Goal: Task Accomplishment & Management: Manage account settings

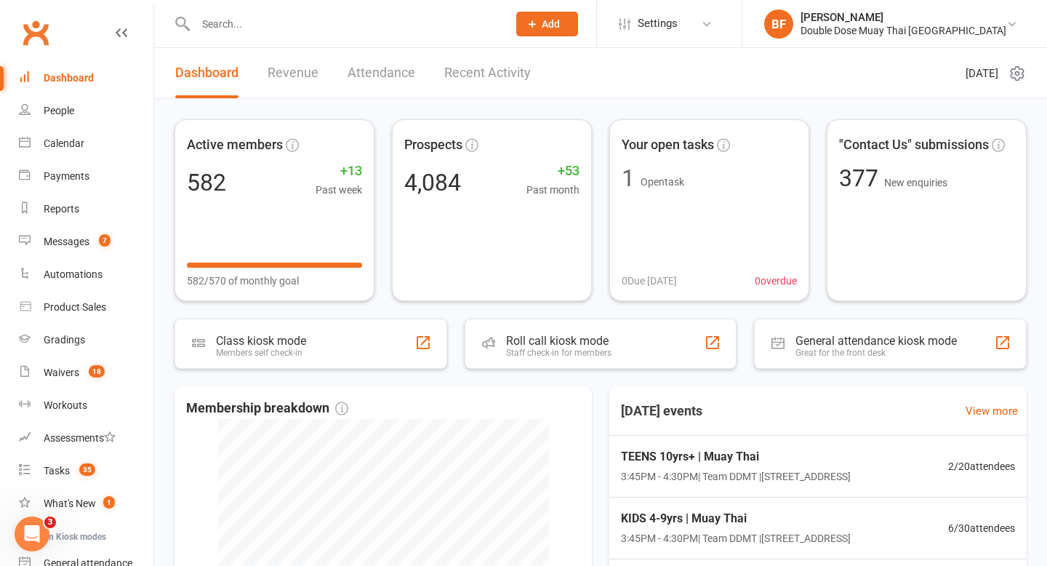
click at [247, 24] on input "text" at bounding box center [344, 24] width 306 height 20
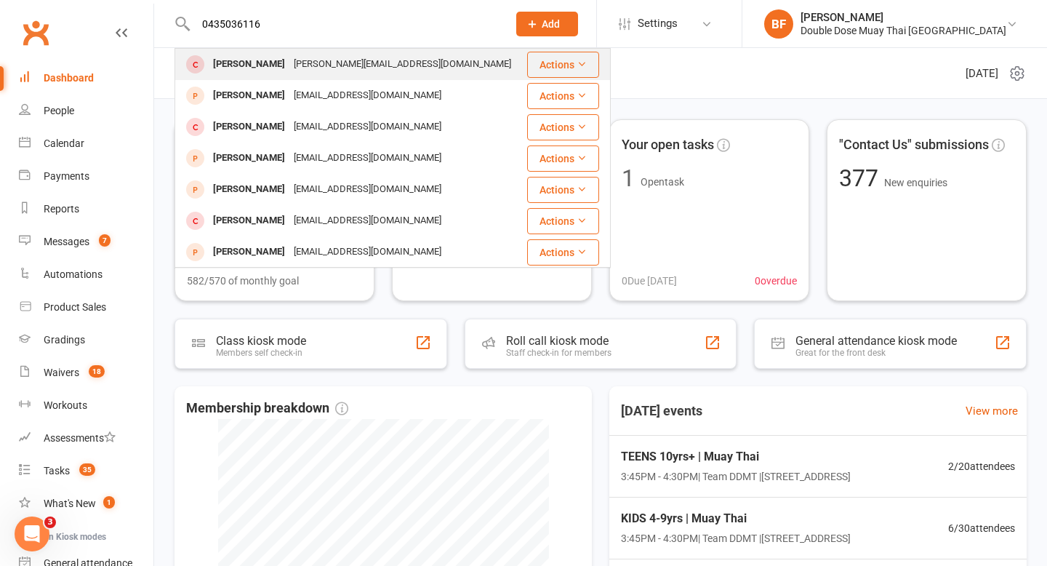
type input "0435036116"
click at [307, 60] on div "[PERSON_NAME][EMAIL_ADDRESS][DOMAIN_NAME]" at bounding box center [403, 64] width 226 height 21
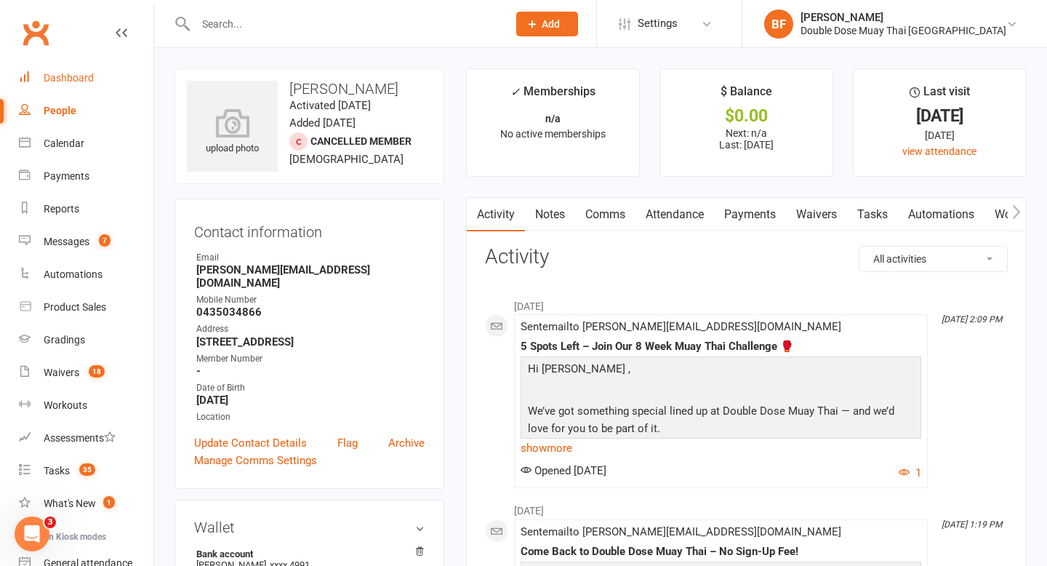
click at [89, 79] on div "Dashboard" at bounding box center [69, 78] width 50 height 12
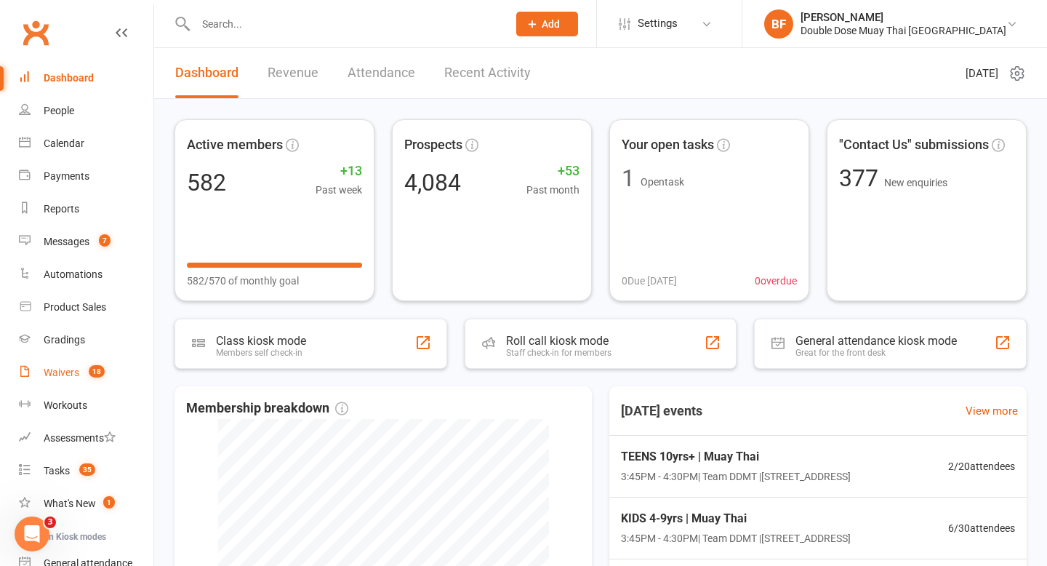
click at [74, 380] on link "Waivers 18" at bounding box center [86, 372] width 135 height 33
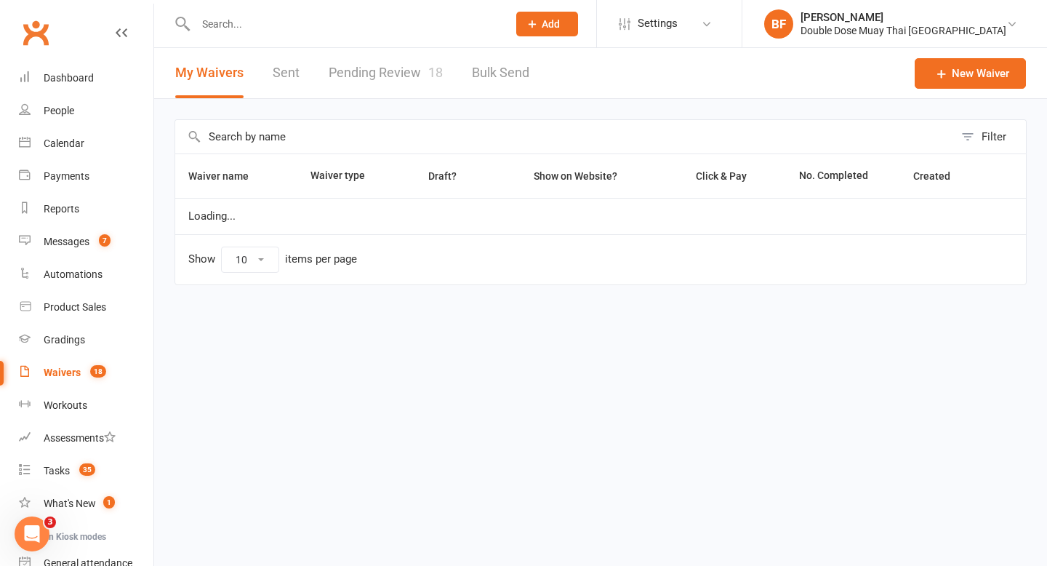
click at [375, 69] on link "Pending Review 18" at bounding box center [386, 73] width 114 height 50
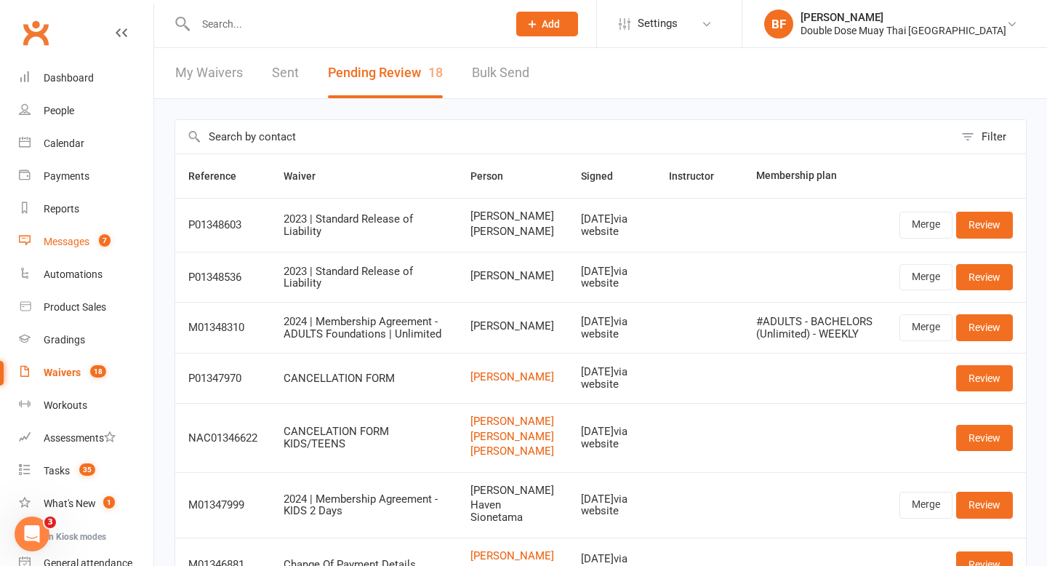
click at [81, 233] on link "Messages 7" at bounding box center [86, 241] width 135 height 33
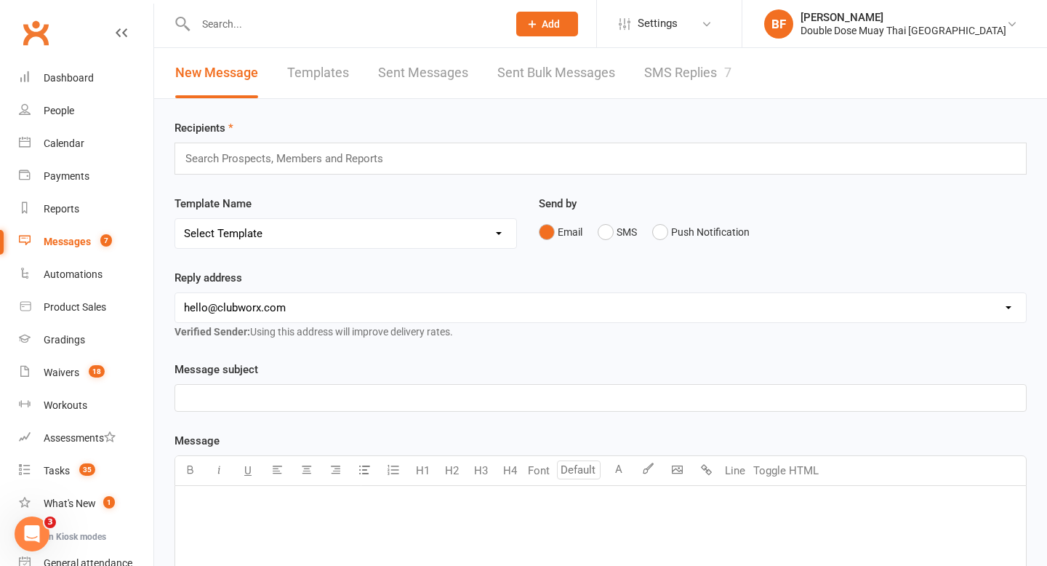
click at [665, 74] on link "SMS Replies 7" at bounding box center [687, 73] width 87 height 50
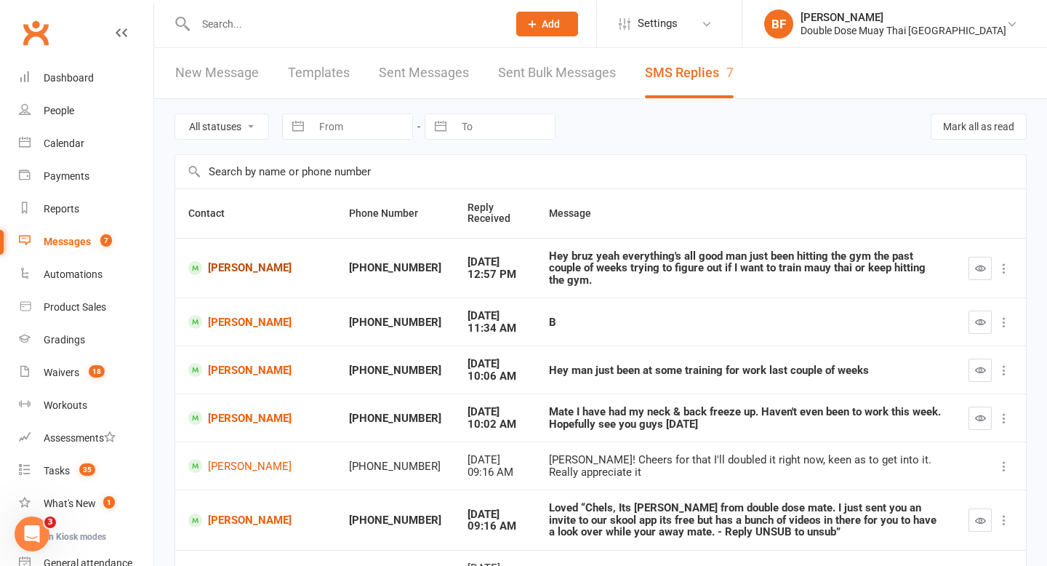
click at [236, 265] on link "[PERSON_NAME]" at bounding box center [255, 268] width 135 height 14
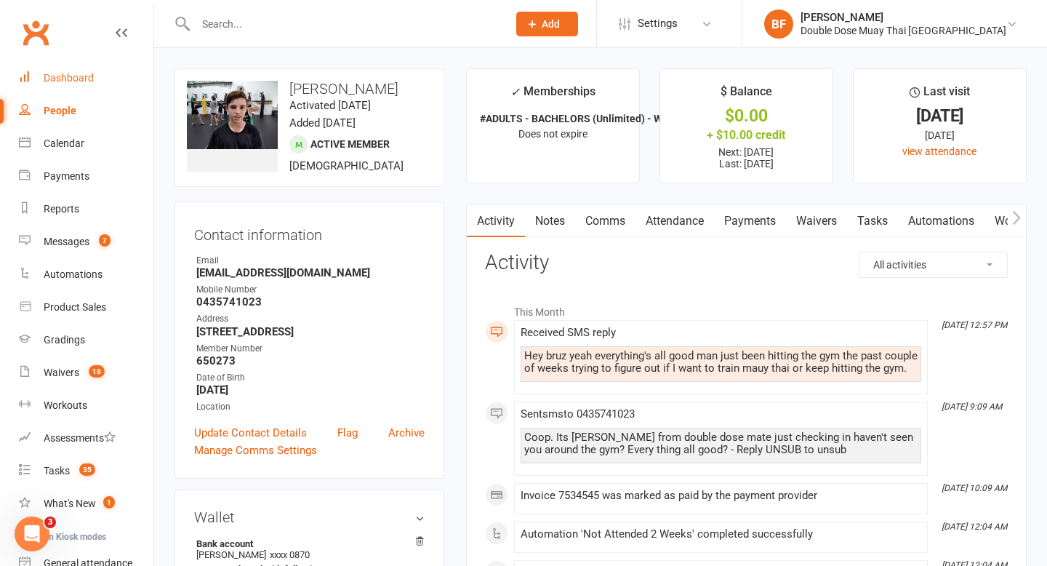
click at [88, 77] on div "Dashboard" at bounding box center [69, 78] width 50 height 12
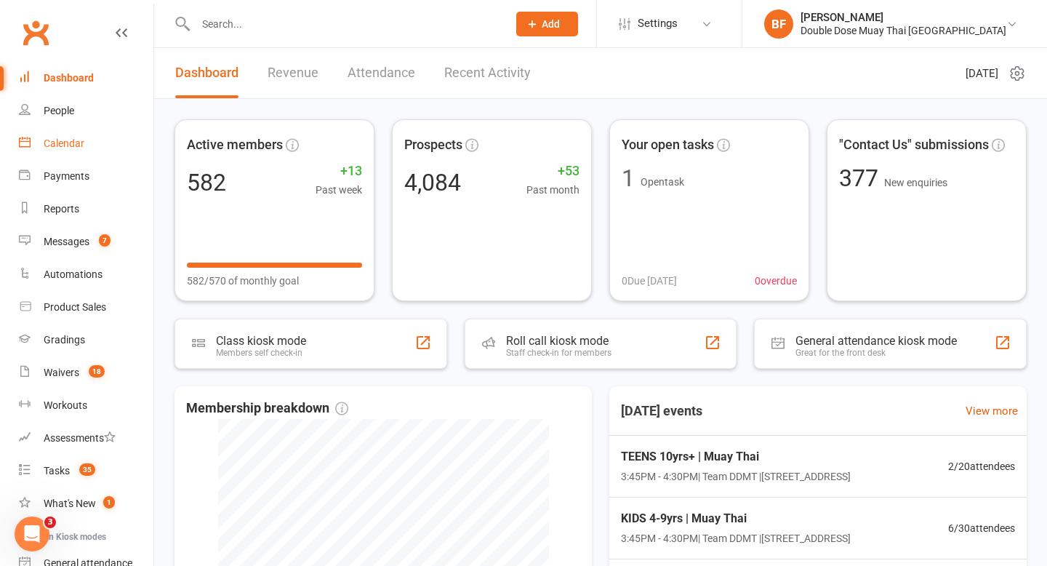
click at [78, 146] on div "Calendar" at bounding box center [64, 143] width 41 height 12
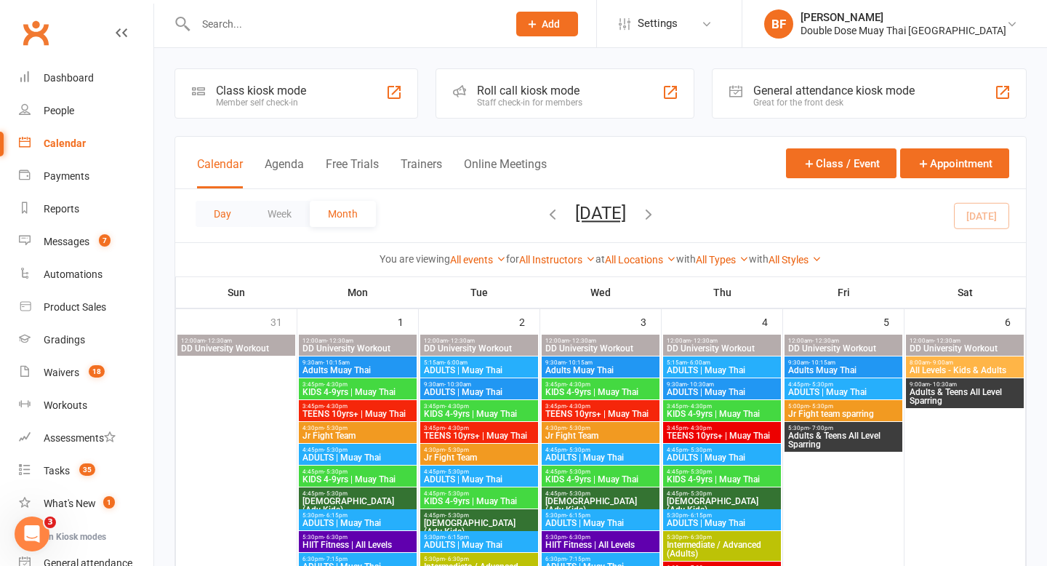
click at [220, 213] on button "Day" at bounding box center [223, 214] width 54 height 26
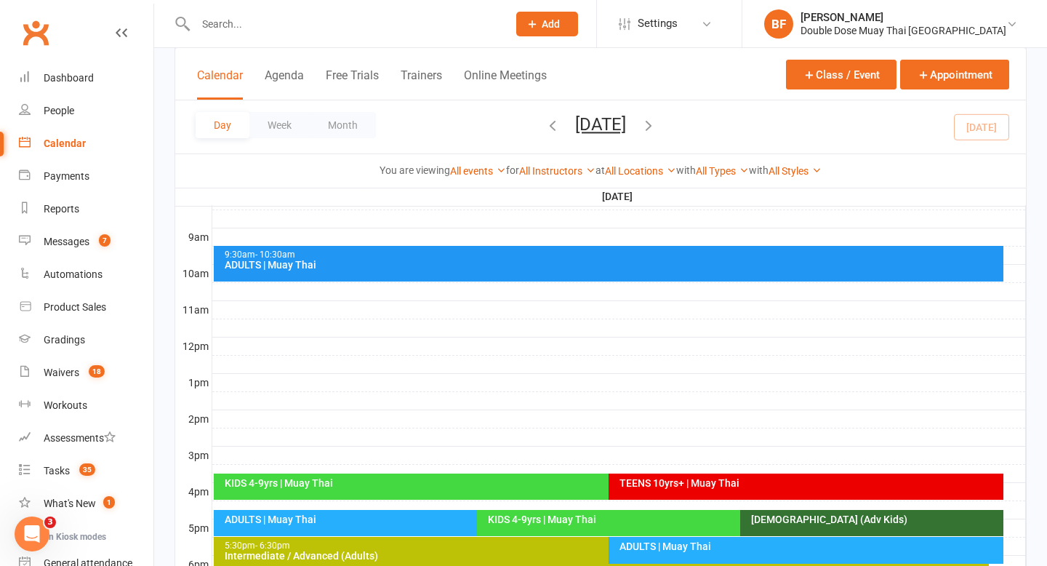
scroll to position [397, 0]
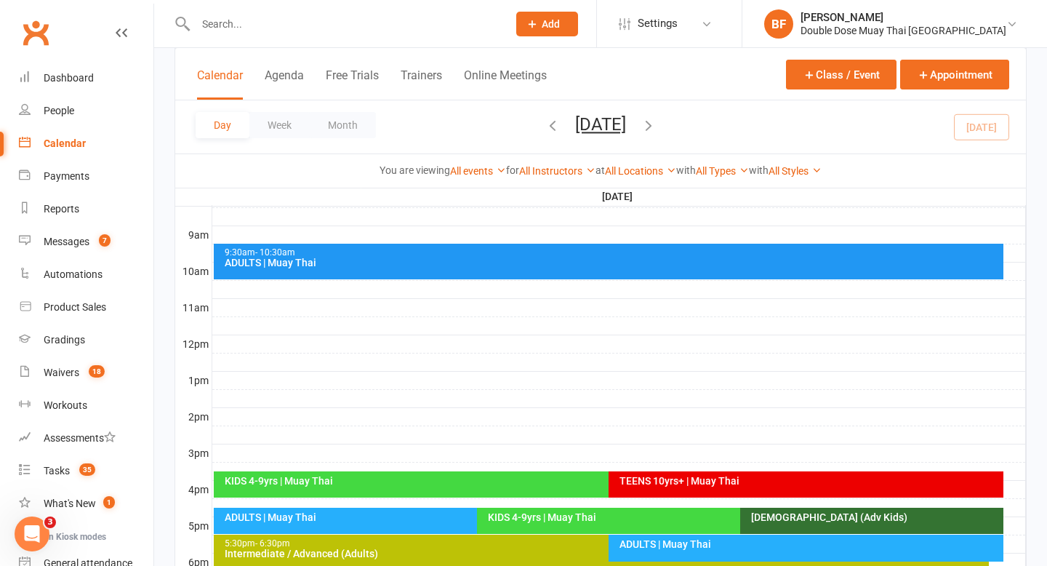
click at [435, 485] on div "KIDS 4-9yrs | Muay Thai" at bounding box center [605, 481] width 763 height 10
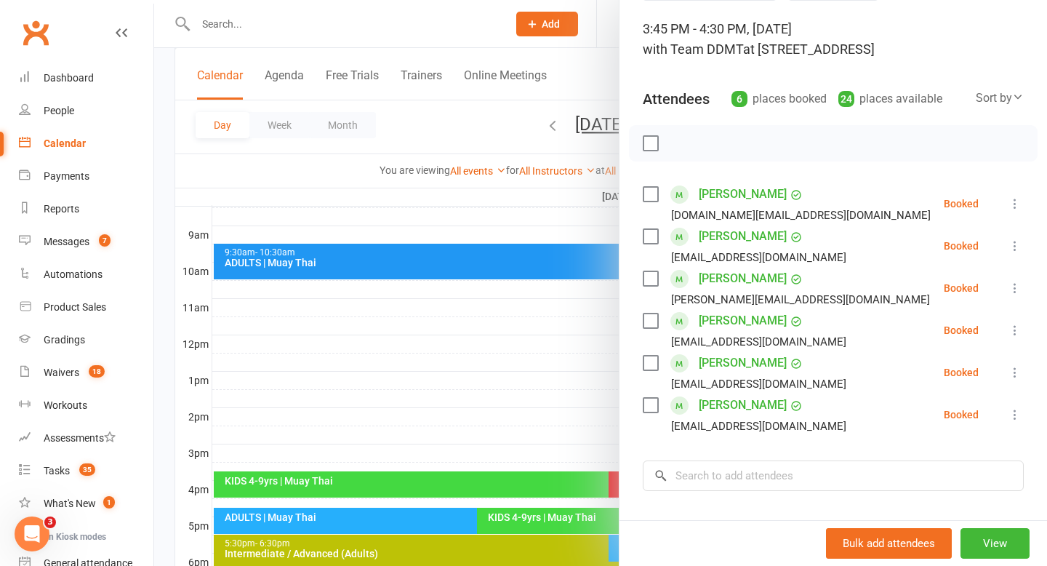
scroll to position [125, 0]
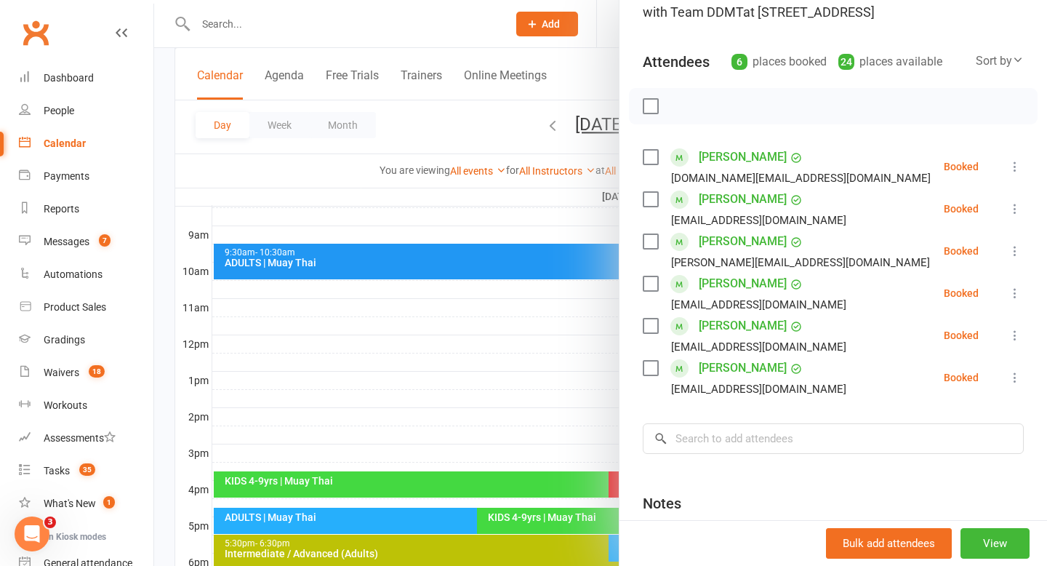
click at [472, 385] on div at bounding box center [600, 283] width 893 height 566
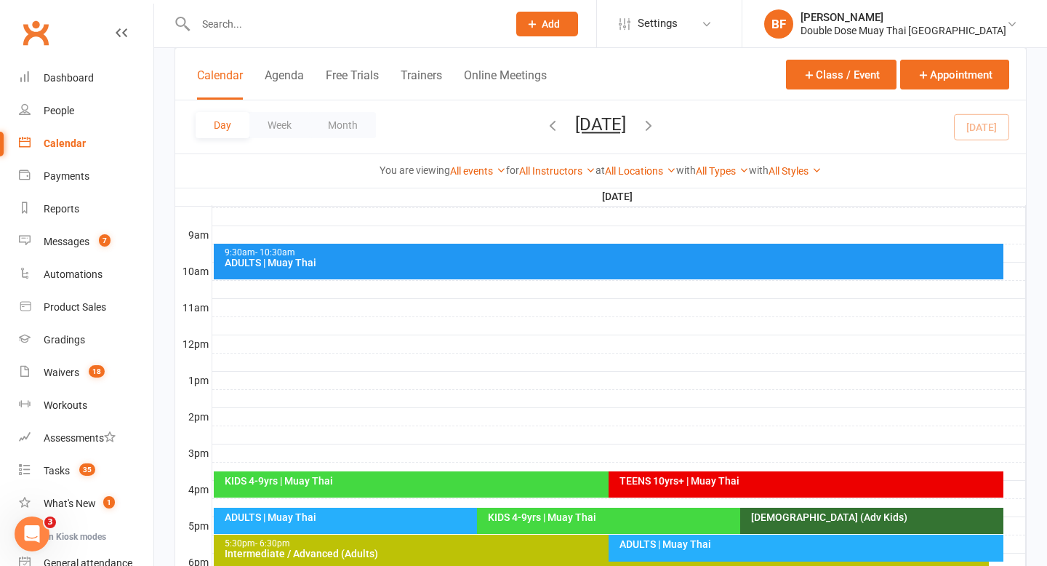
click at [663, 485] on div "TEENS 10yrs+ | Muay Thai" at bounding box center [810, 481] width 382 height 10
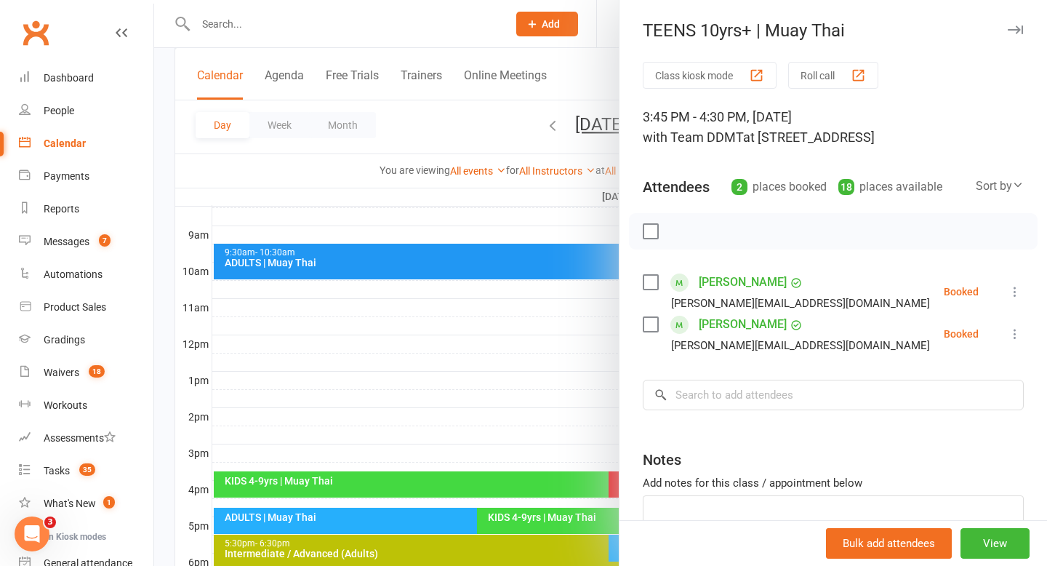
click at [522, 391] on div at bounding box center [600, 283] width 893 height 566
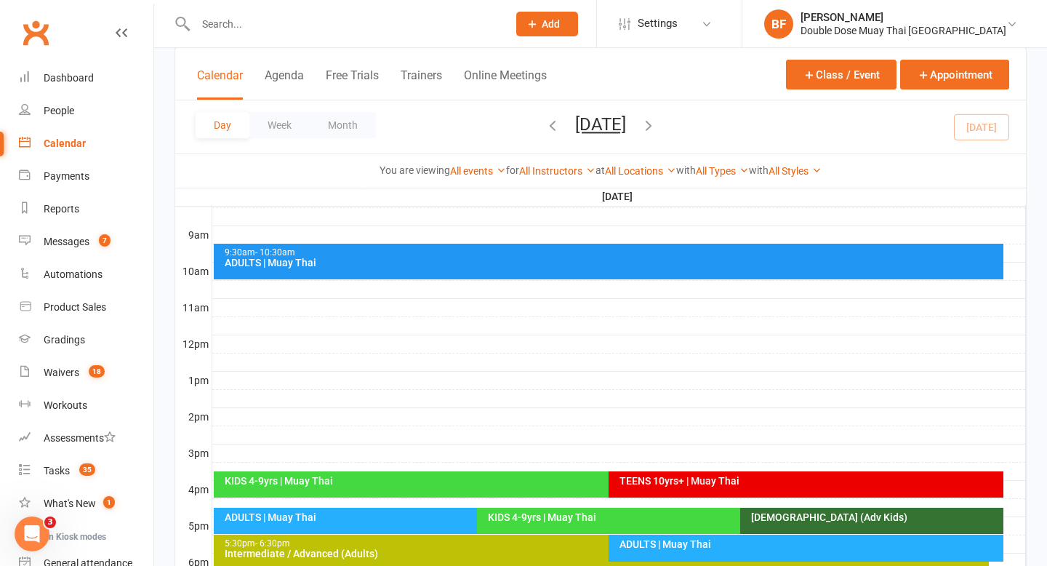
click at [426, 519] on div "ADULTS | Muay Thai" at bounding box center [473, 517] width 499 height 10
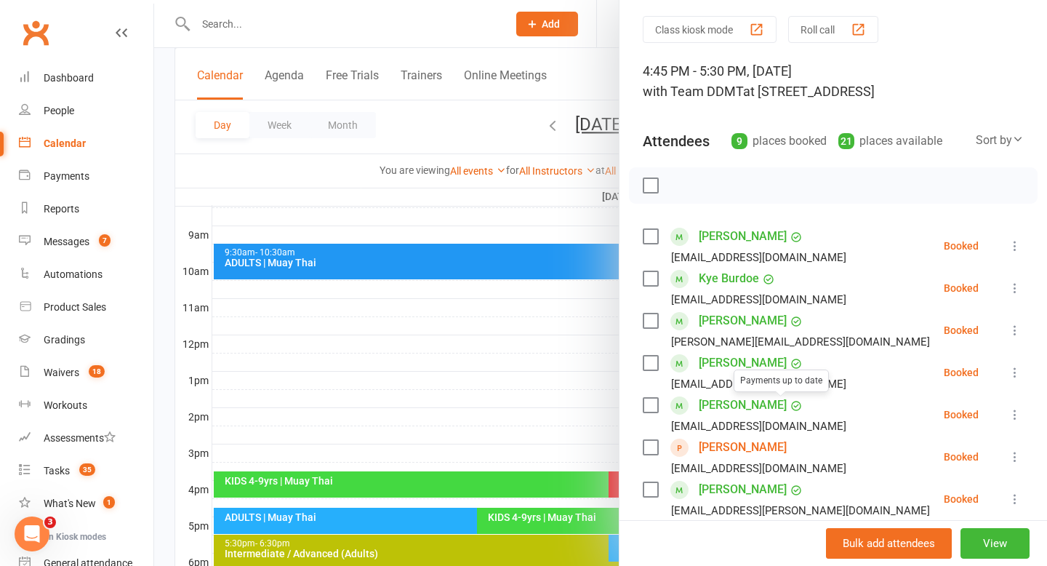
scroll to position [65, 0]
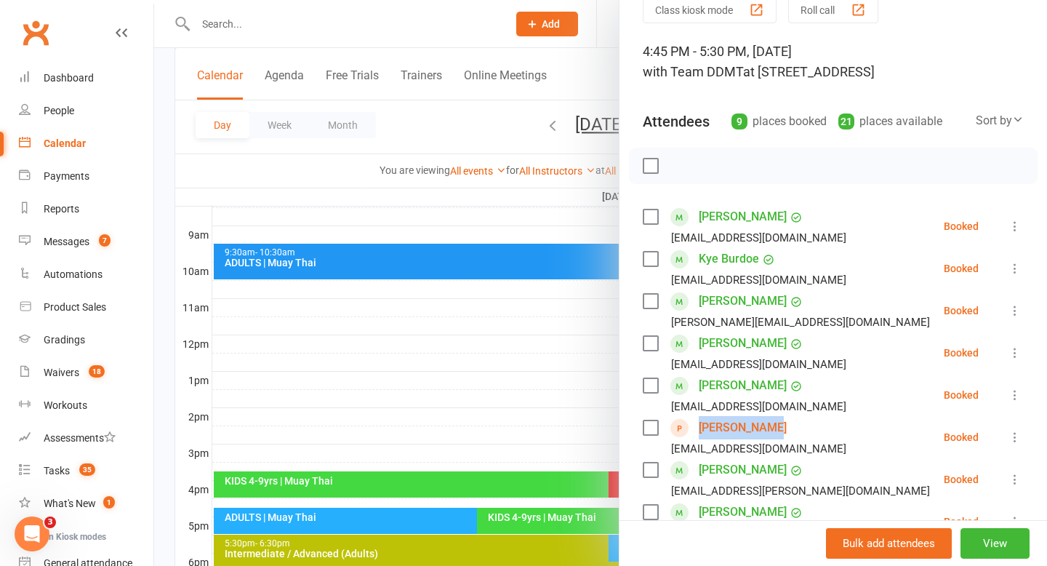
drag, startPoint x: 774, startPoint y: 429, endPoint x: 698, endPoint y: 430, distance: 75.7
click at [698, 430] on div "[PERSON_NAME] [EMAIL_ADDRESS][DOMAIN_NAME]" at bounding box center [747, 437] width 209 height 42
copy link "[PERSON_NAME]"
click at [791, 436] on li "[PERSON_NAME] [EMAIL_ADDRESS][DOMAIN_NAME] Booked More info Remove Check in Mar…" at bounding box center [833, 437] width 381 height 42
click at [498, 397] on div at bounding box center [600, 283] width 893 height 566
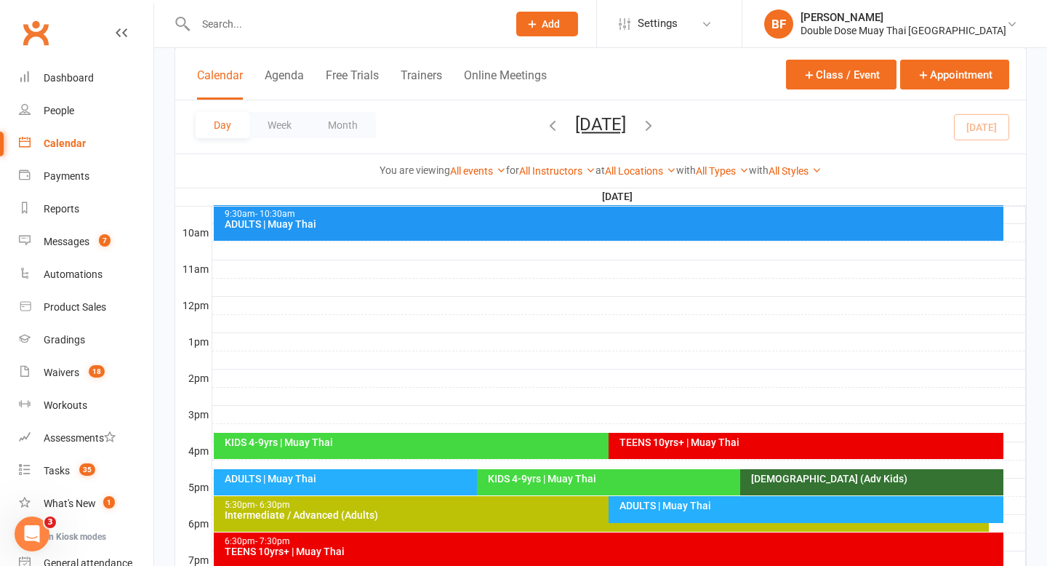
scroll to position [450, 0]
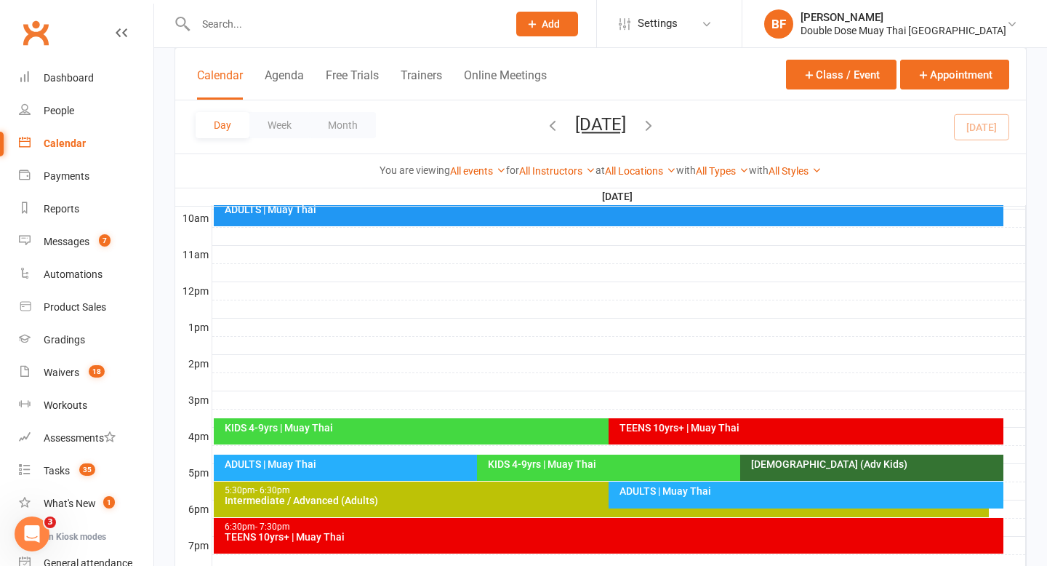
click at [631, 462] on div "KIDS 4-9yrs | Muay Thai" at bounding box center [736, 464] width 499 height 10
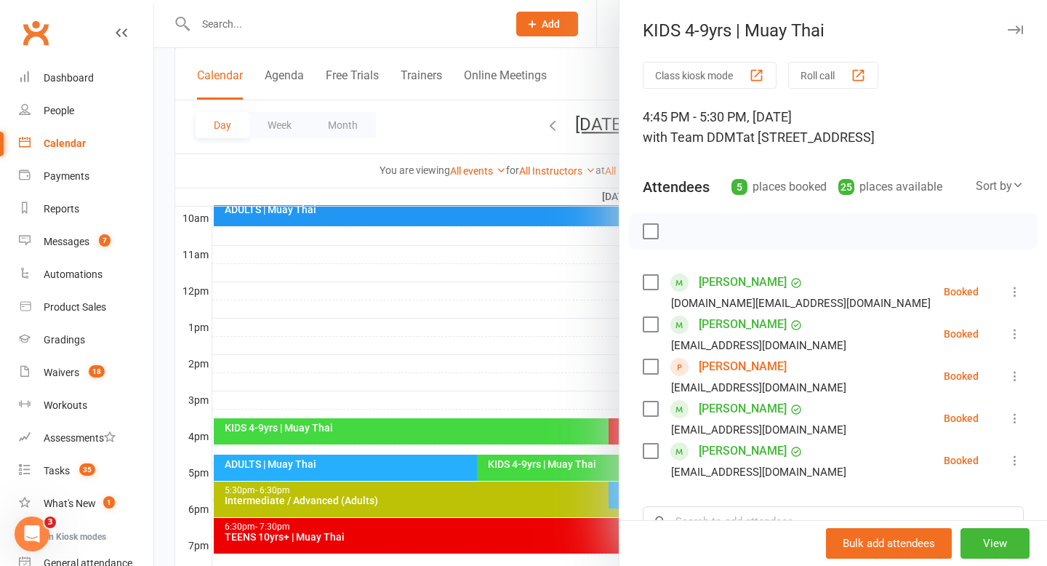
click at [754, 367] on link "[PERSON_NAME]" at bounding box center [743, 366] width 88 height 23
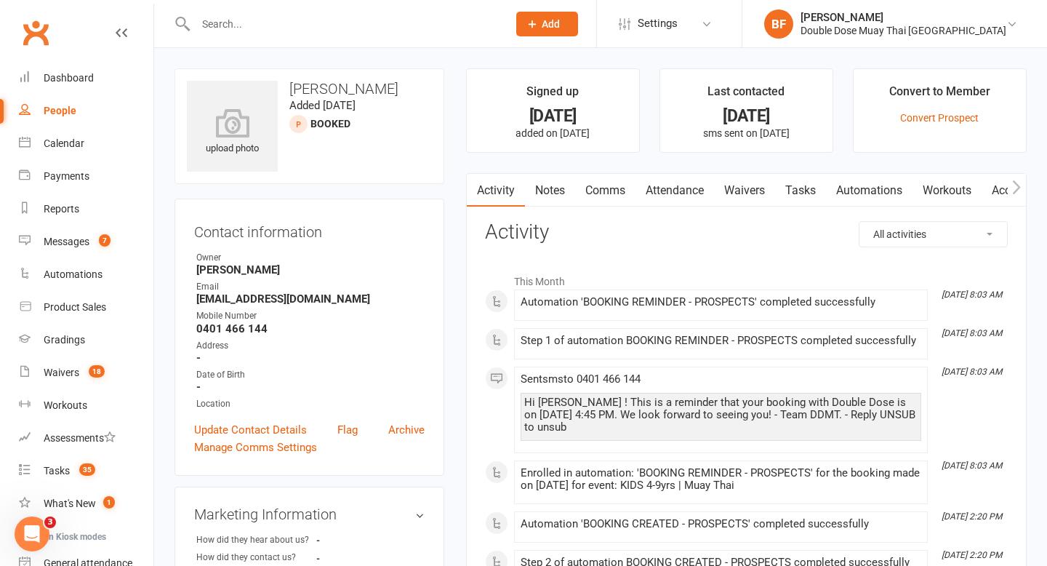
click at [567, 185] on link "Notes" at bounding box center [550, 190] width 50 height 33
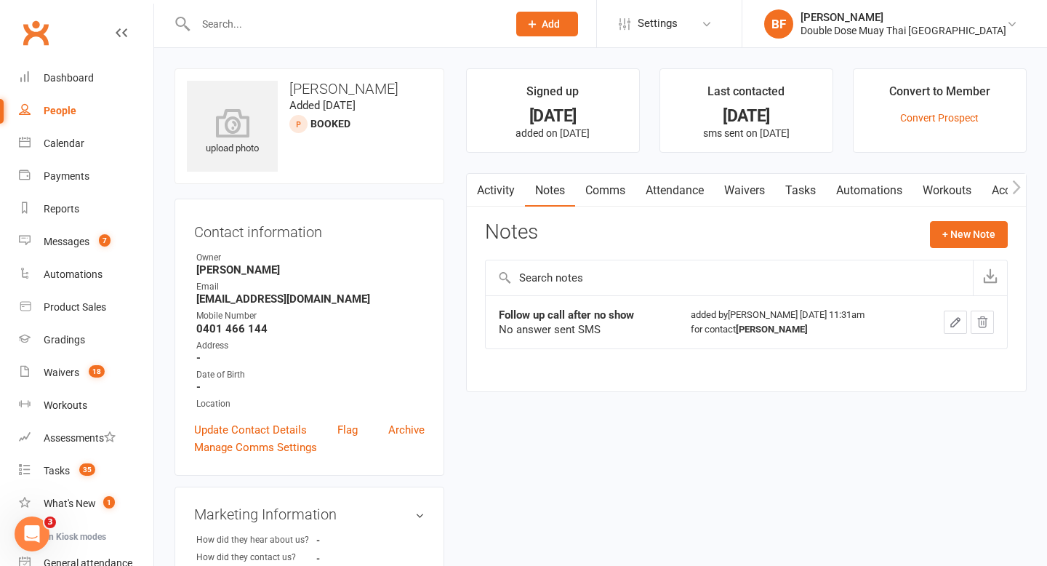
click at [311, 85] on h3 "[PERSON_NAME]" at bounding box center [309, 89] width 245 height 16
copy h3 "[PERSON_NAME]"
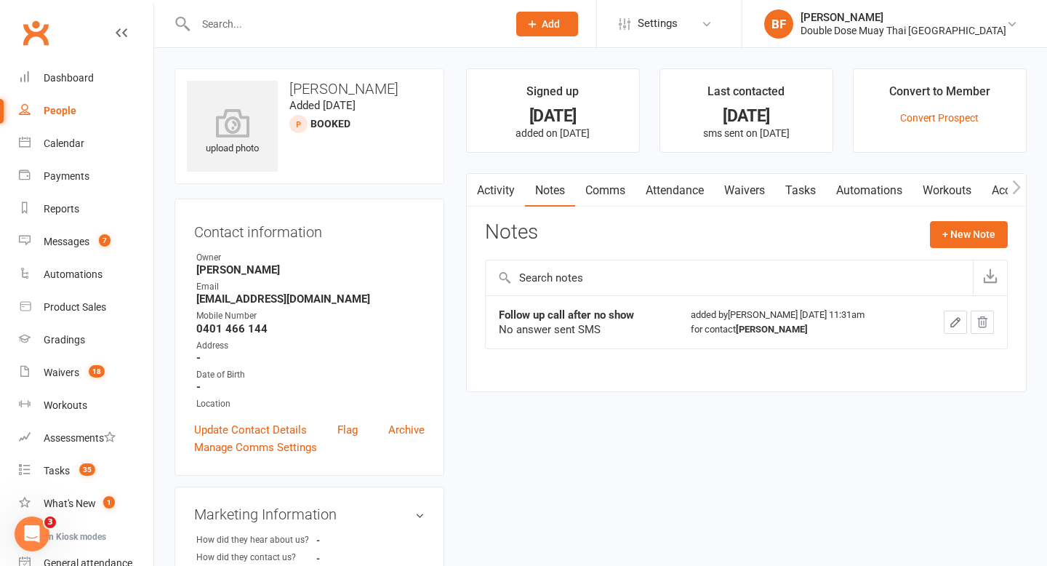
click at [348, 86] on h3 "[PERSON_NAME]" at bounding box center [309, 89] width 245 height 16
click at [78, 69] on link "Dashboard" at bounding box center [86, 78] width 135 height 33
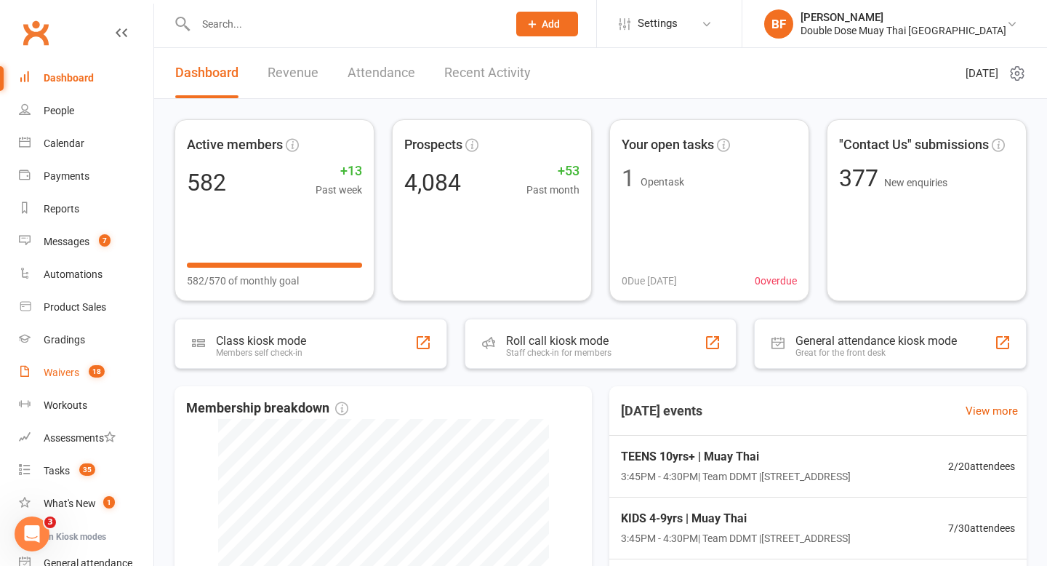
click at [73, 367] on div "Waivers" at bounding box center [62, 373] width 36 height 12
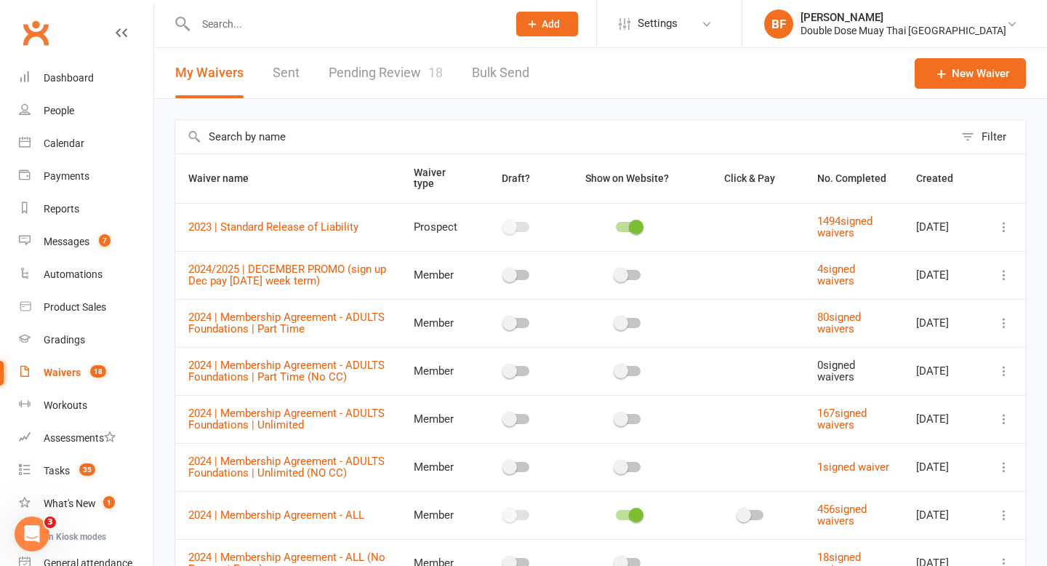
click at [402, 74] on link "Pending Review 18" at bounding box center [386, 73] width 114 height 50
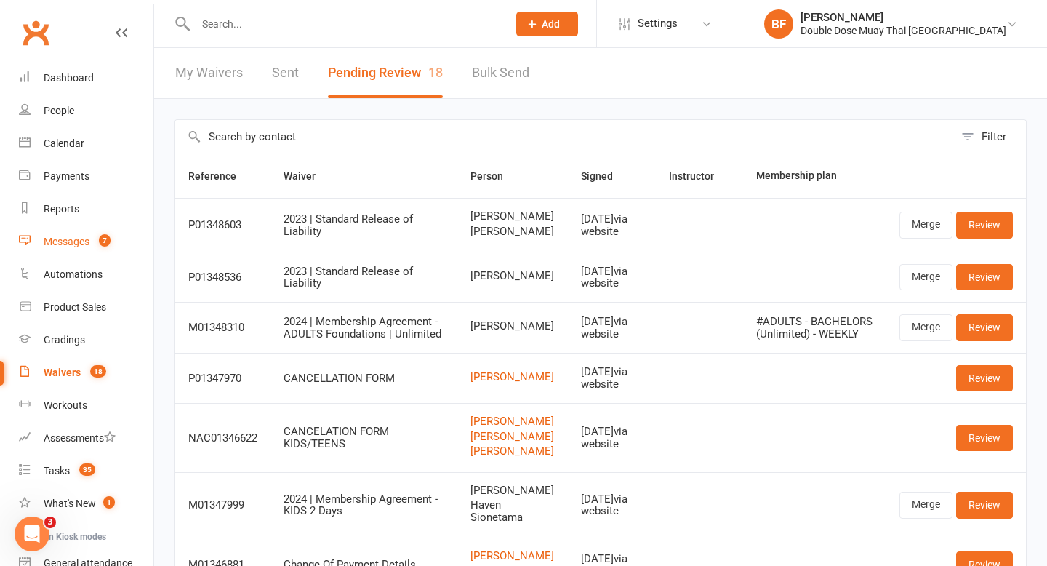
click at [97, 249] on link "Messages 7" at bounding box center [86, 241] width 135 height 33
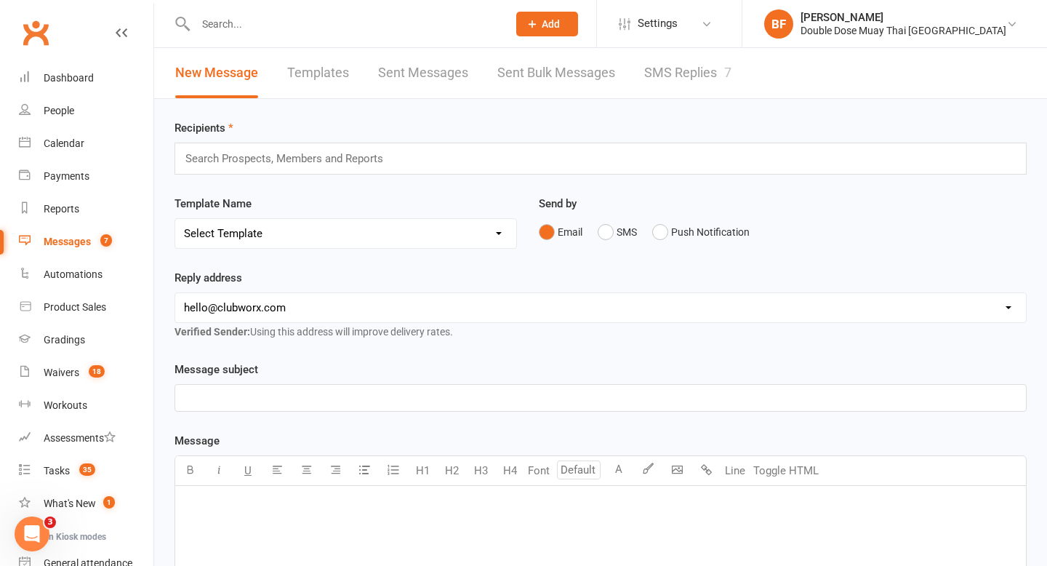
click at [705, 84] on link "SMS Replies 7" at bounding box center [687, 73] width 87 height 50
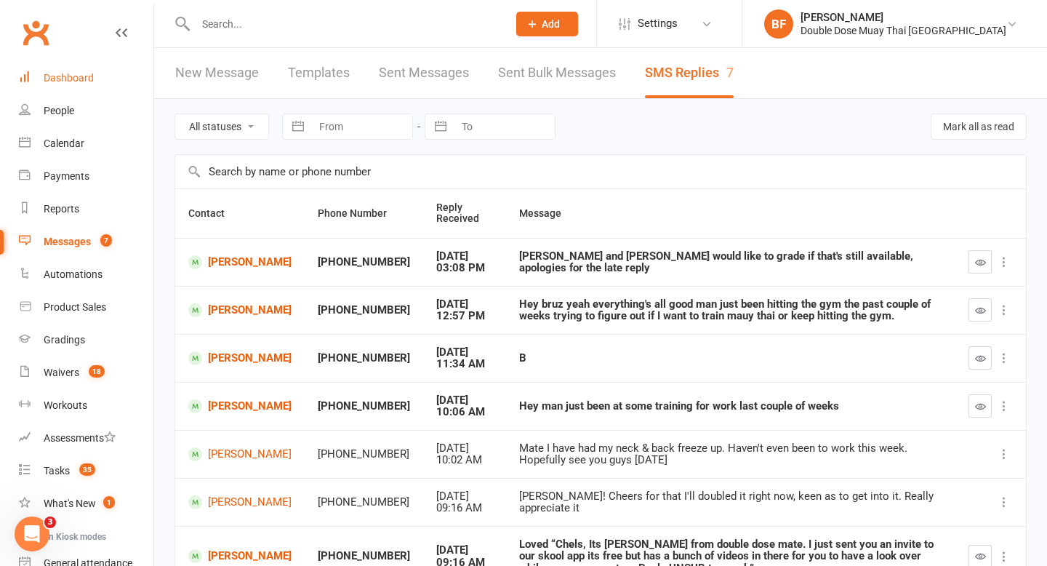
click at [88, 81] on div "Dashboard" at bounding box center [69, 78] width 50 height 12
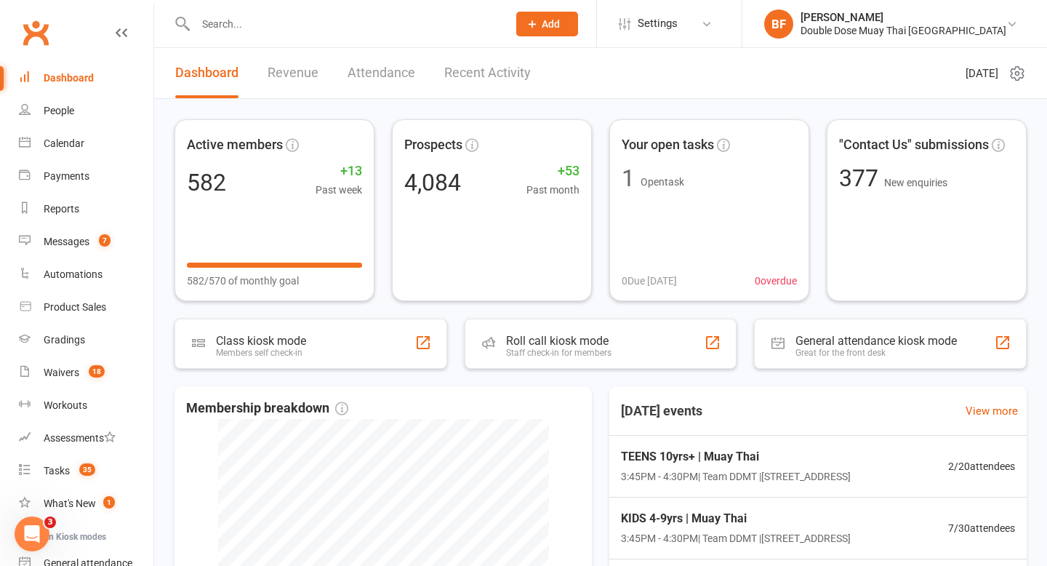
click at [274, 20] on input "text" at bounding box center [344, 24] width 306 height 20
type input "[PERSON_NAME]"
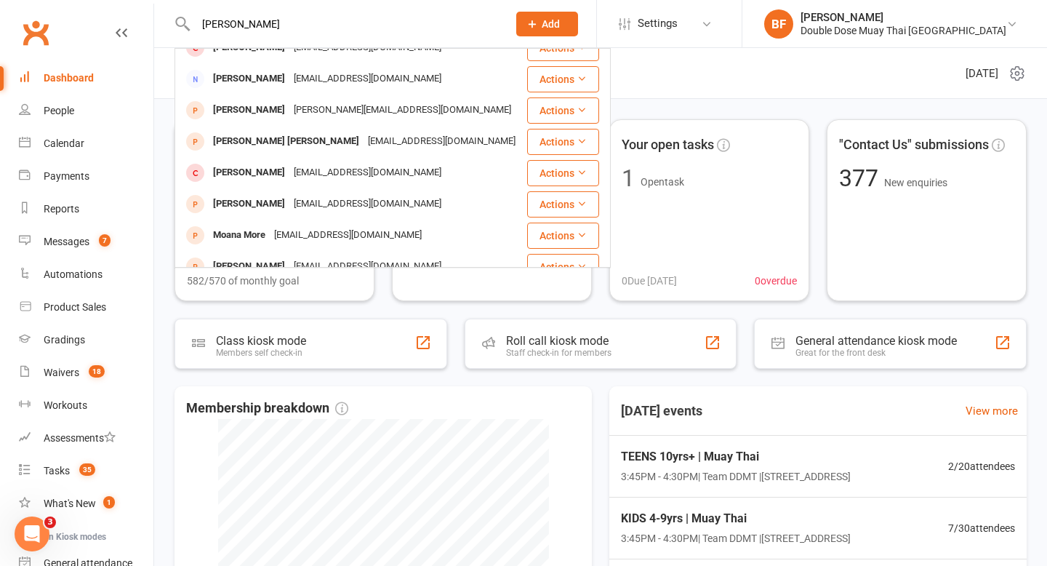
scroll to position [300, 0]
drag, startPoint x: 256, startPoint y: 25, endPoint x: 124, endPoint y: 21, distance: 131.7
click at [124, 4] on header "[PERSON_NAME] [PERSON_NAME] [PERSON_NAME][EMAIL_ADDRESS][DOMAIN_NAME] Actions […" at bounding box center [523, 4] width 1047 height 0
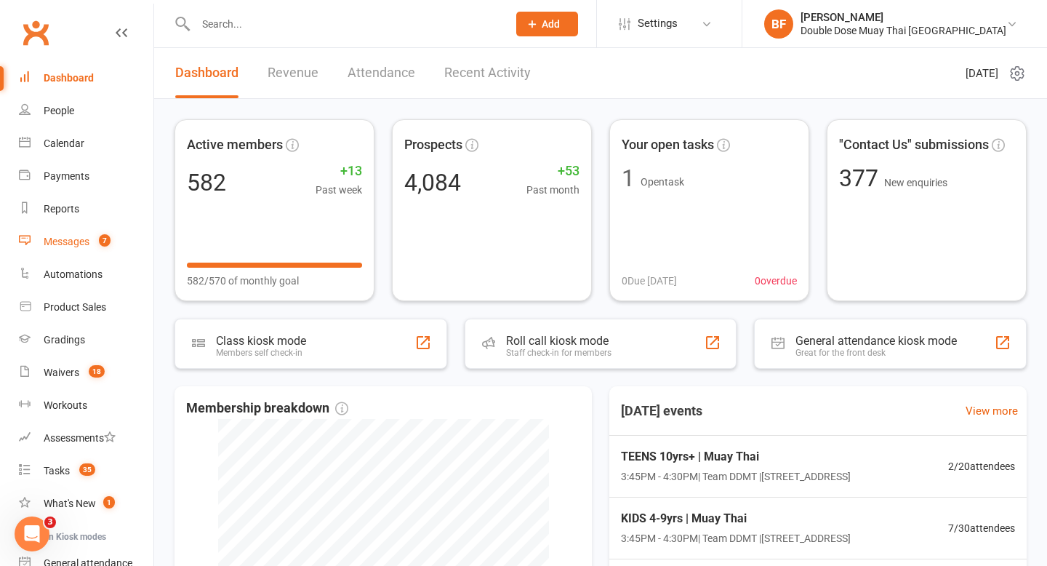
click at [83, 236] on div "Messages" at bounding box center [67, 242] width 46 height 12
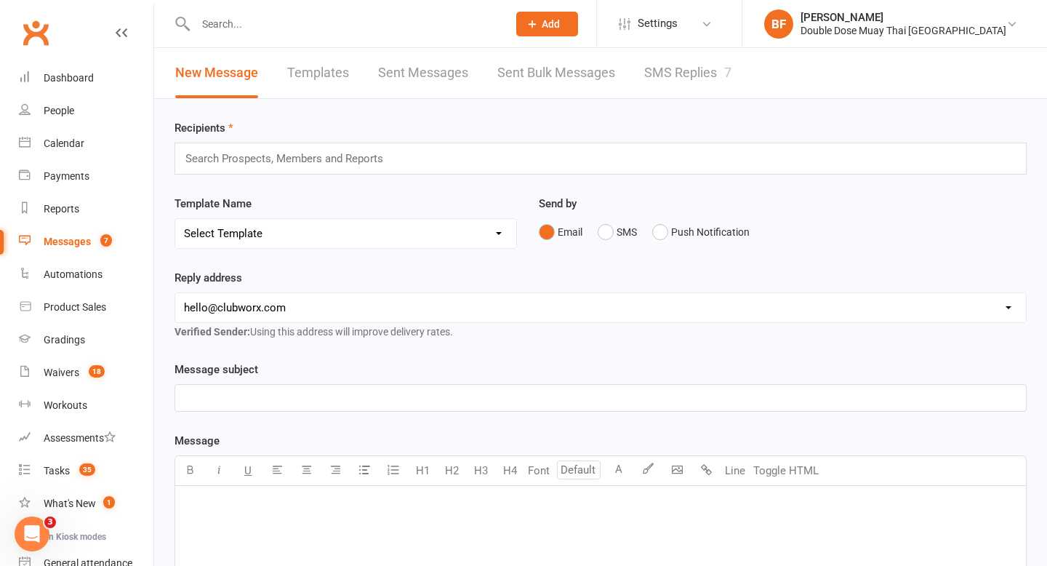
click at [698, 79] on link "SMS Replies 7" at bounding box center [687, 73] width 87 height 50
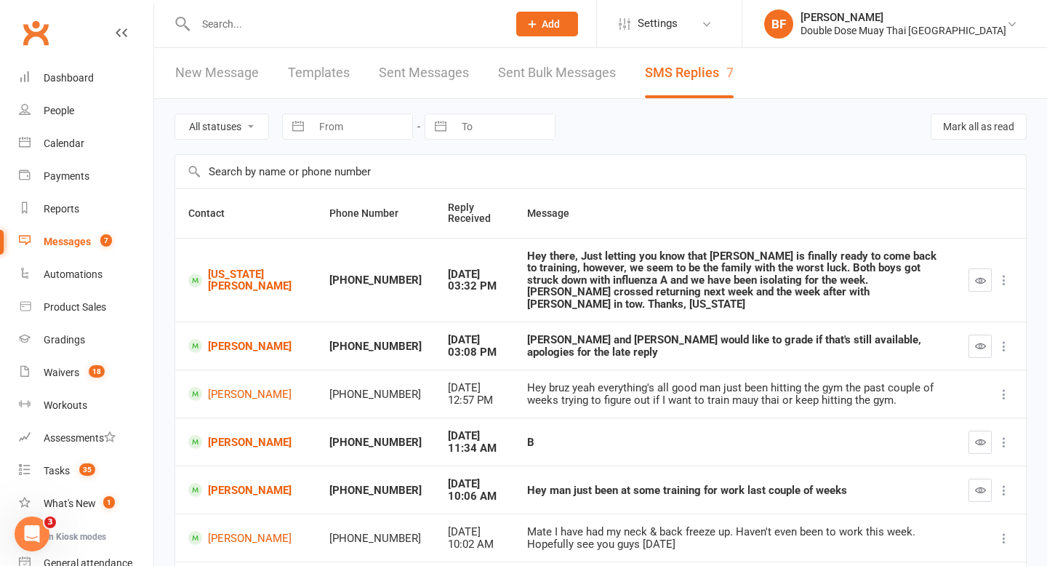
click at [236, 31] on input "text" at bounding box center [344, 24] width 306 height 20
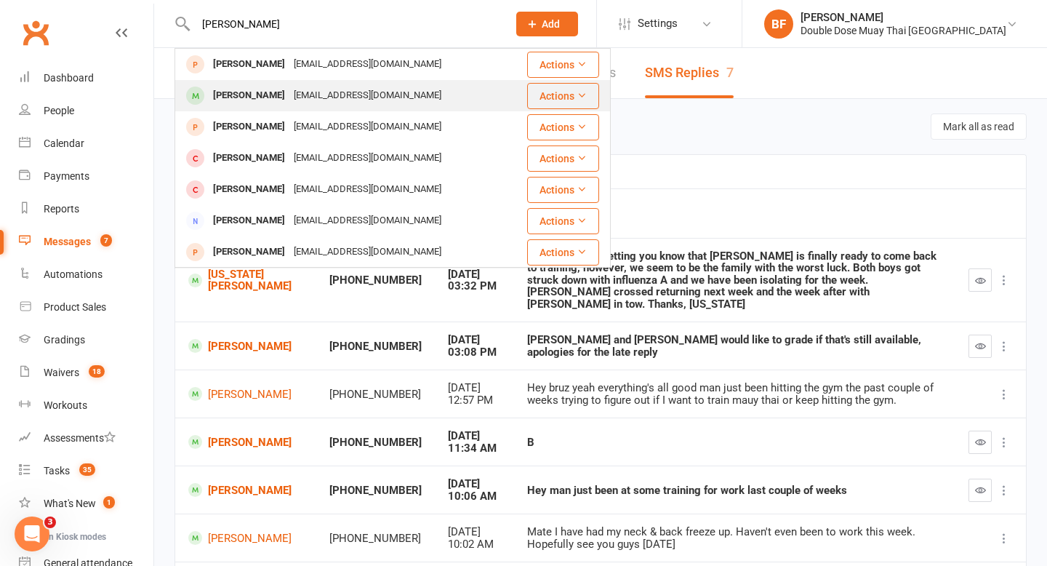
type input "[PERSON_NAME]"
click at [311, 97] on div "[EMAIL_ADDRESS][DOMAIN_NAME]" at bounding box center [368, 95] width 156 height 21
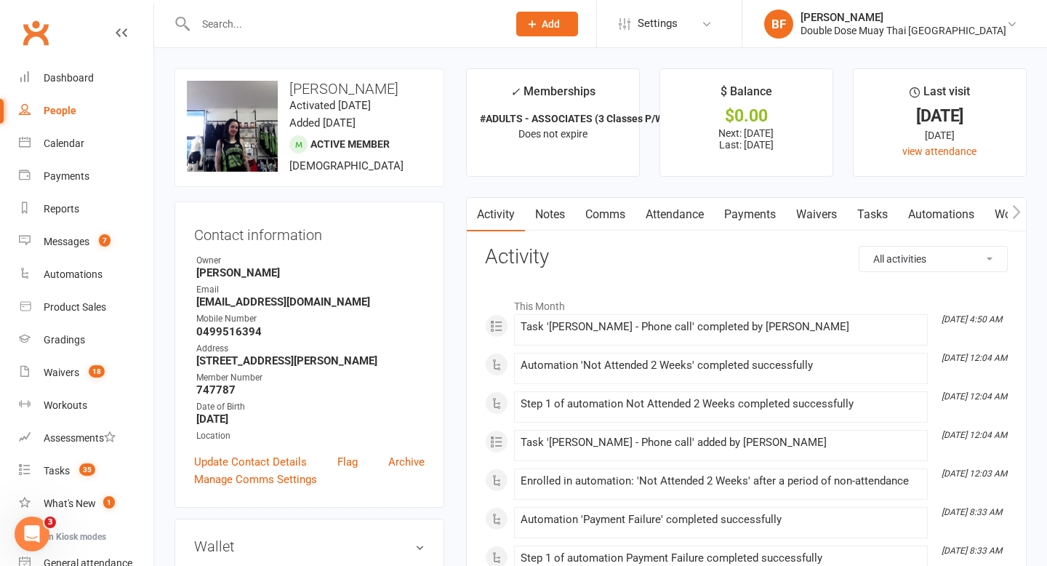
click at [747, 218] on link "Payments" at bounding box center [750, 214] width 72 height 33
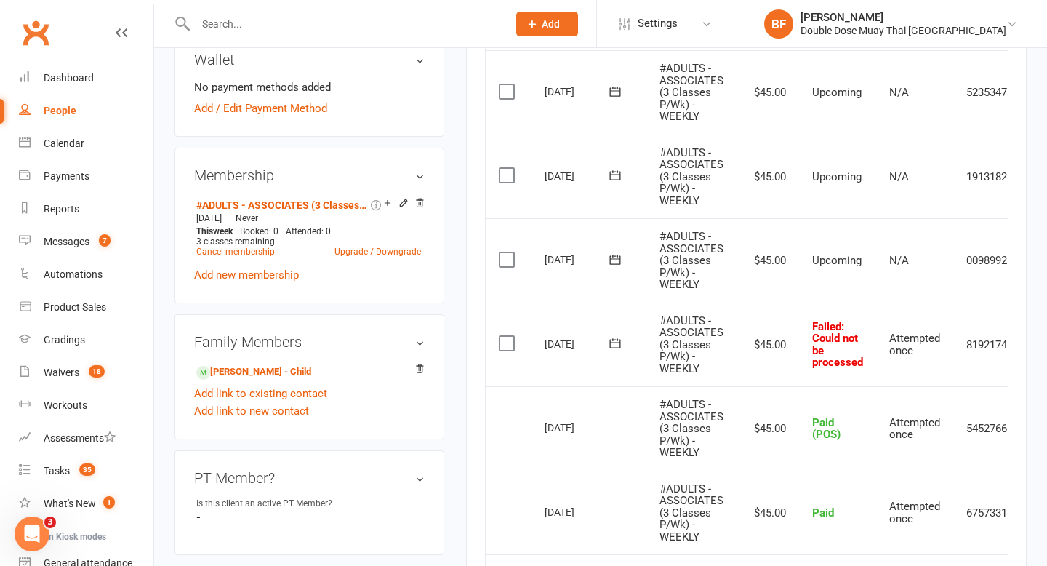
scroll to position [498, 0]
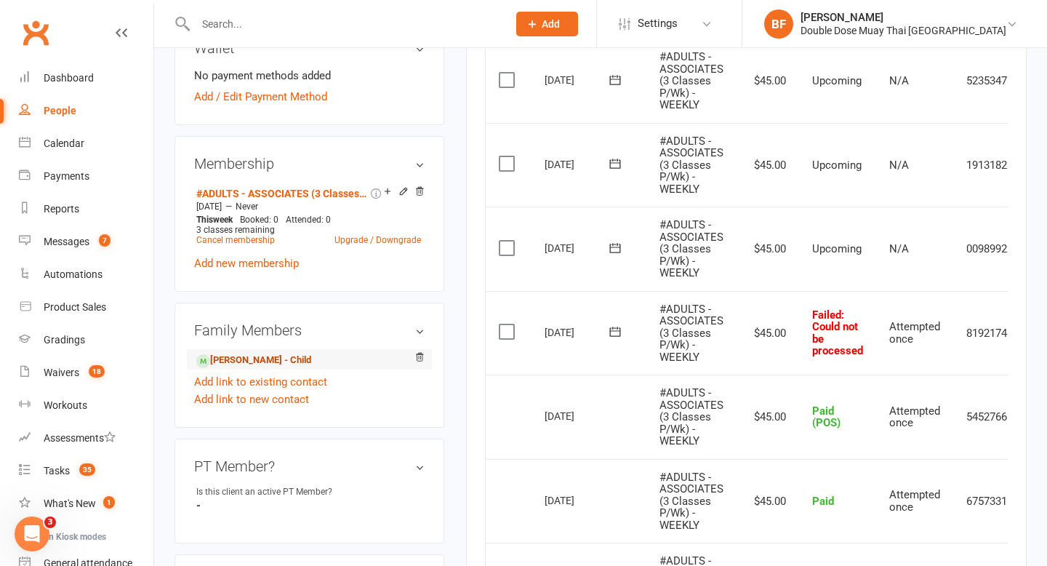
click at [288, 353] on link "[PERSON_NAME] - Child" at bounding box center [253, 360] width 115 height 15
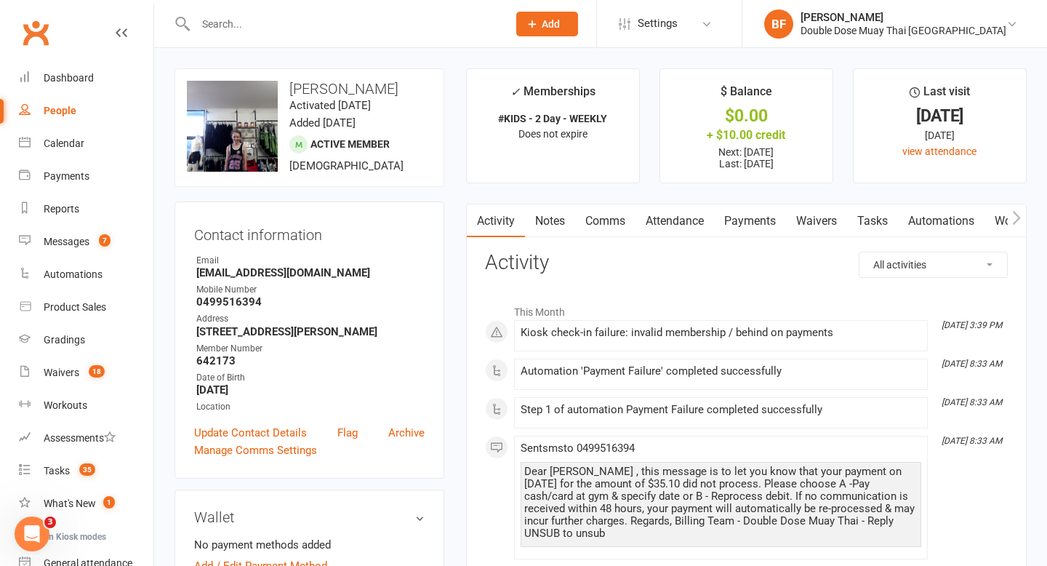
click at [749, 218] on link "Payments" at bounding box center [750, 220] width 72 height 33
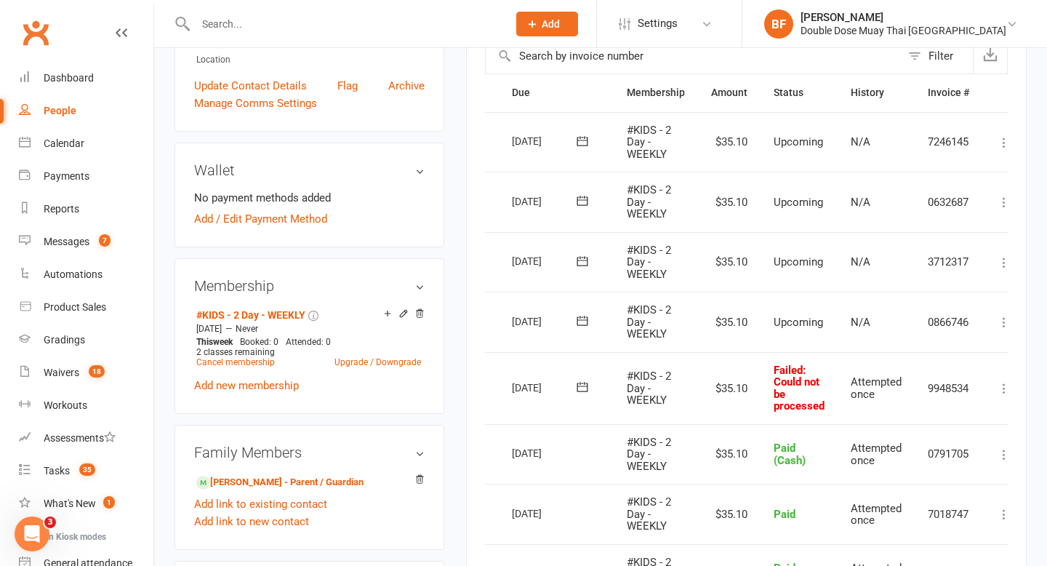
scroll to position [0, 52]
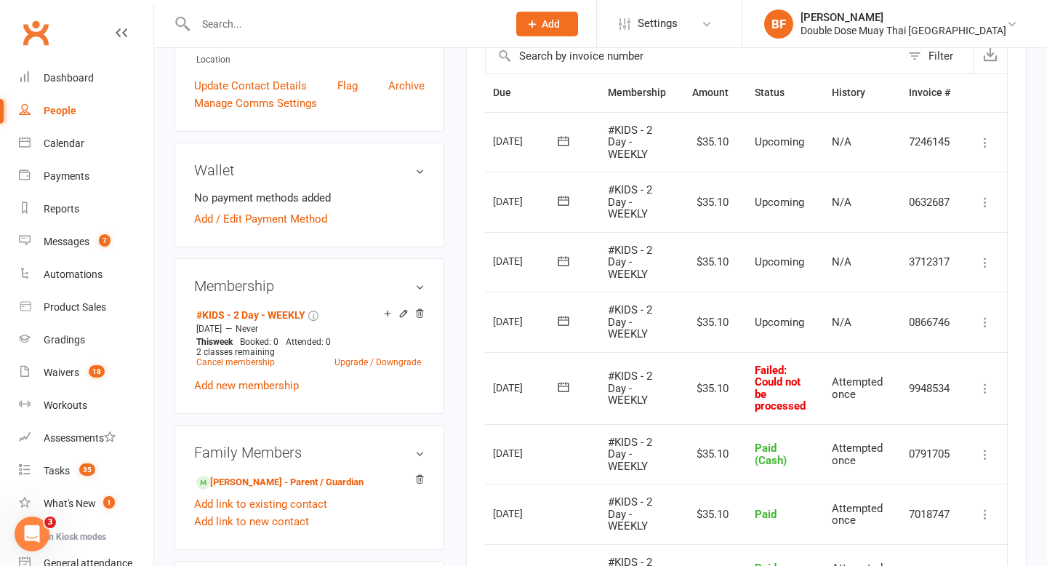
click at [992, 388] on icon at bounding box center [985, 388] width 15 height 15
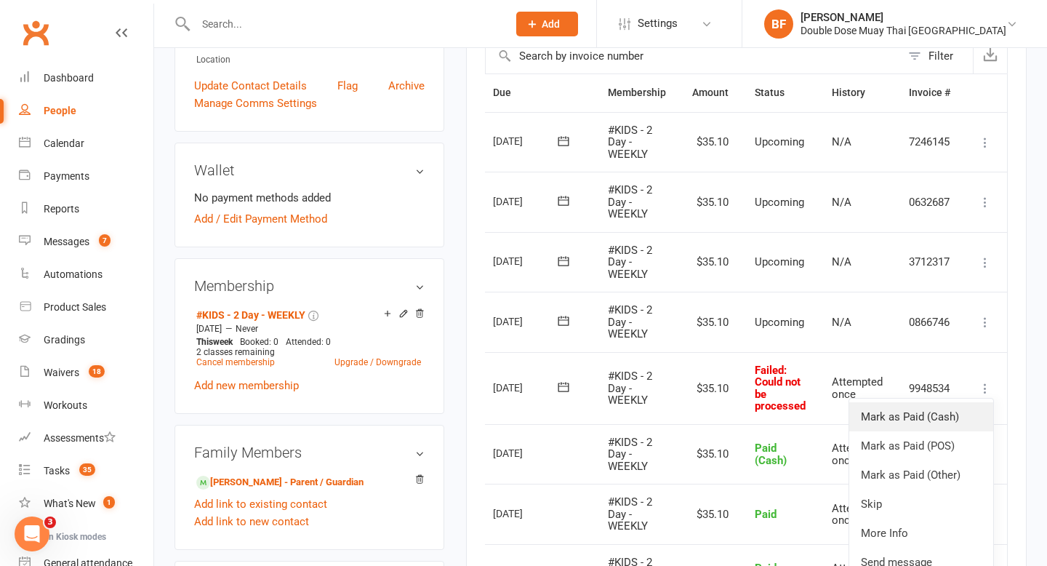
click at [956, 418] on link "Mark as Paid (Cash)" at bounding box center [922, 416] width 144 height 29
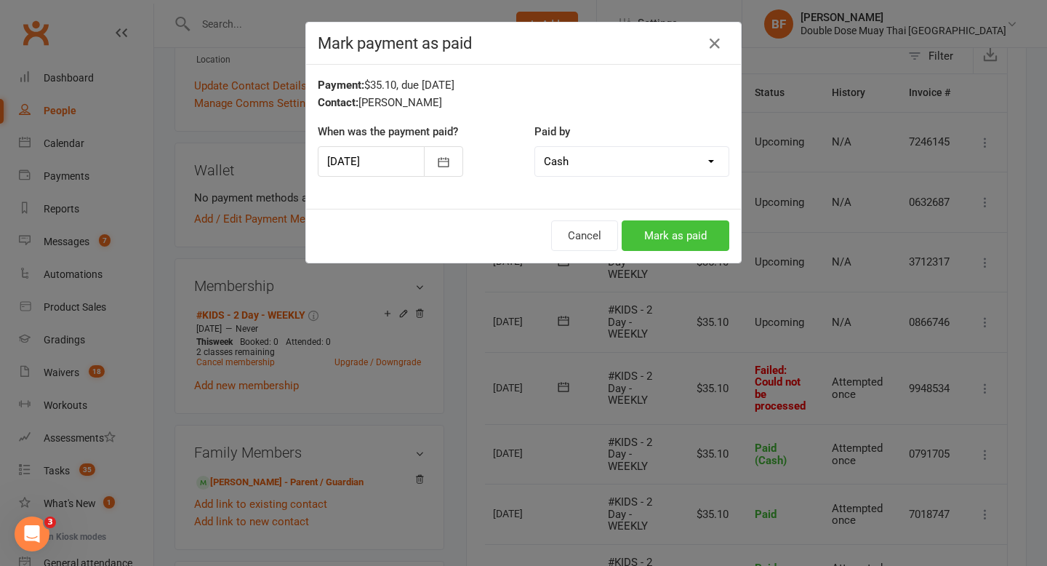
click at [693, 233] on button "Mark as paid" at bounding box center [676, 235] width 108 height 31
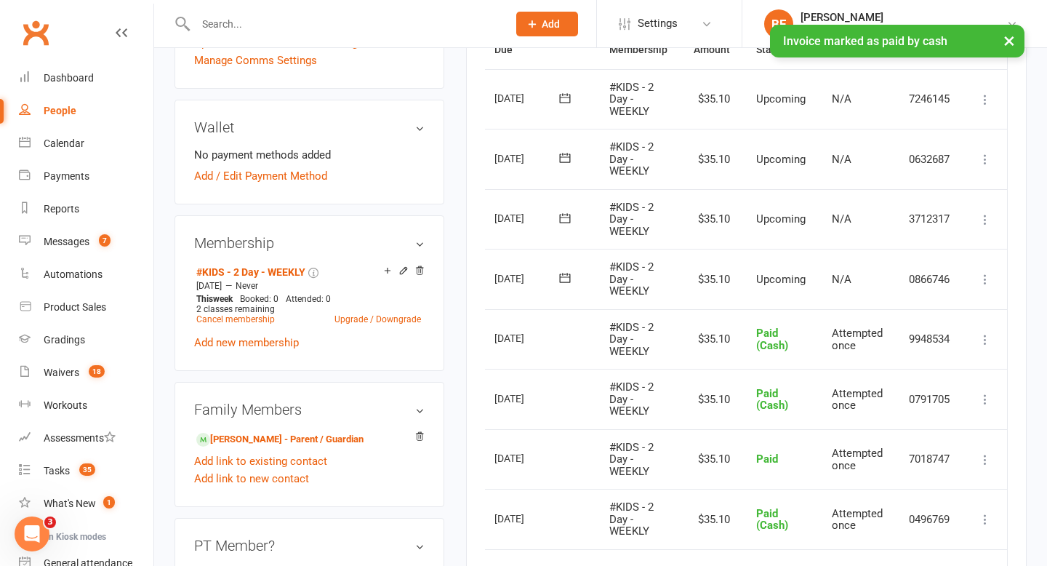
scroll to position [391, 0]
click at [323, 447] on relationship-list "[PERSON_NAME] - Parent / Guardian Add link to existing contact Add link to new …" at bounding box center [309, 457] width 231 height 59
click at [326, 434] on link "[PERSON_NAME] - Parent / Guardian" at bounding box center [279, 438] width 167 height 15
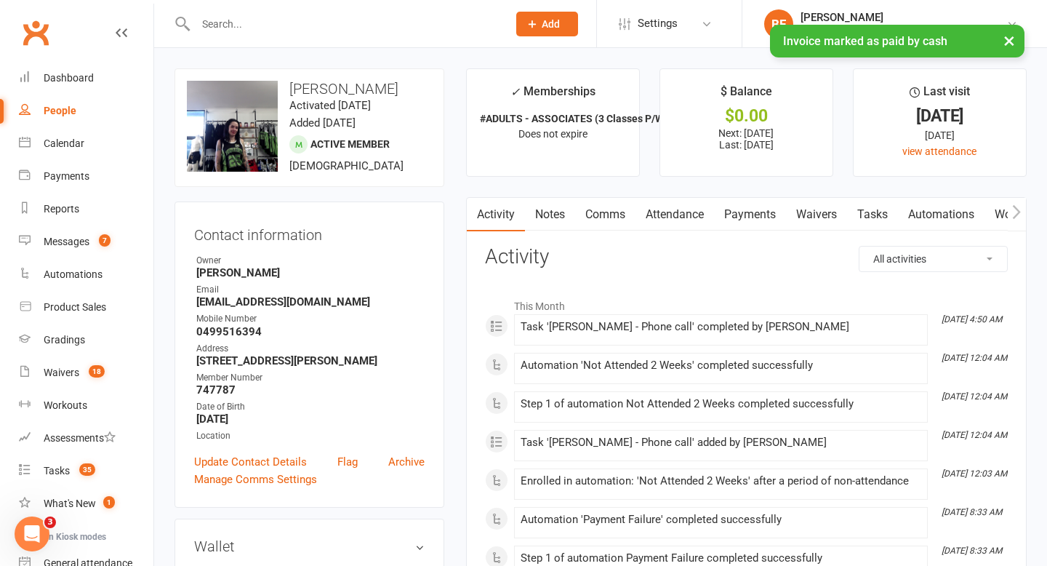
click at [757, 214] on link "Payments" at bounding box center [750, 214] width 72 height 33
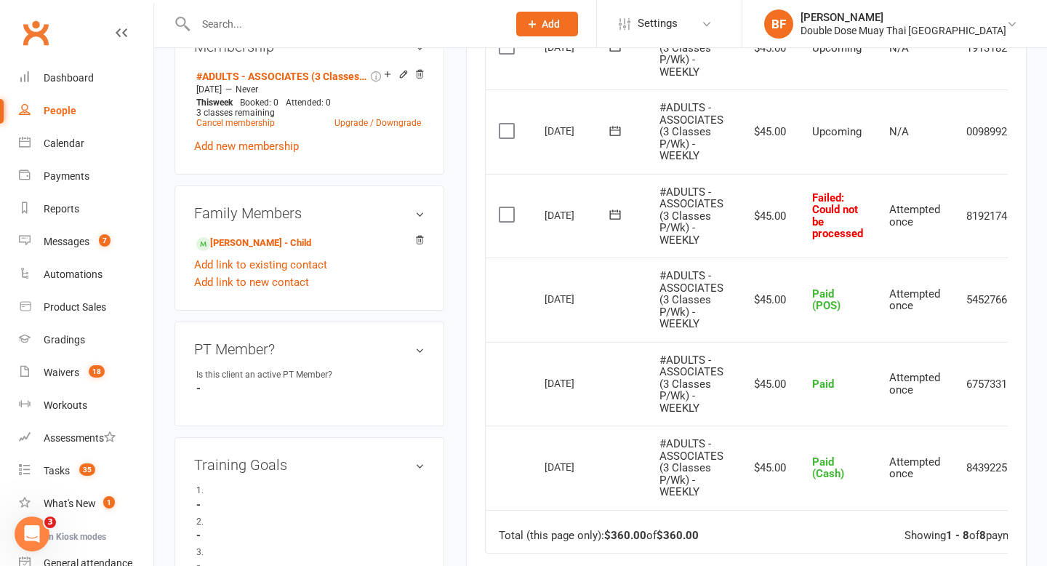
scroll to position [0, 57]
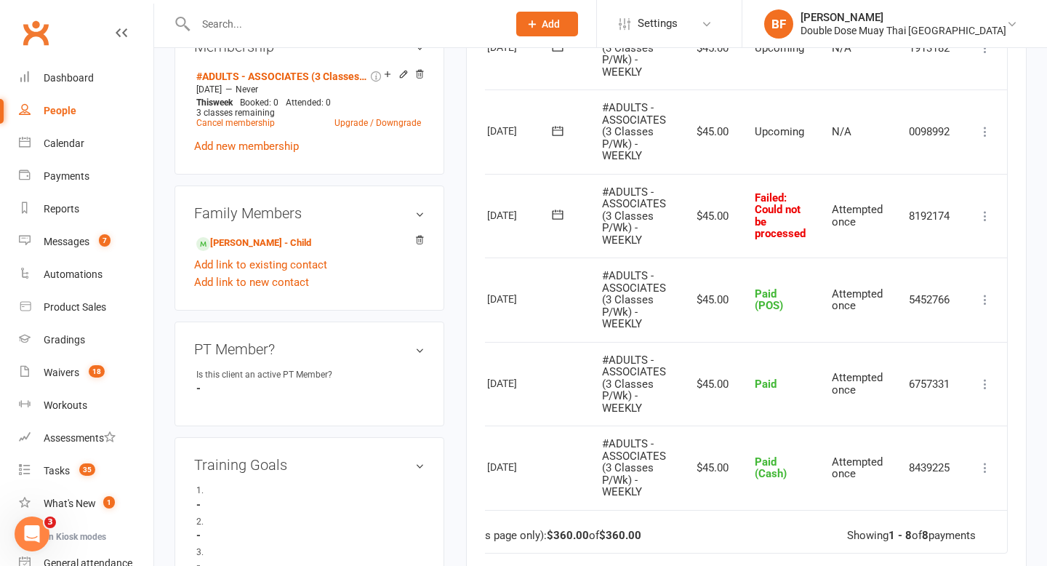
click at [980, 215] on icon at bounding box center [985, 216] width 15 height 15
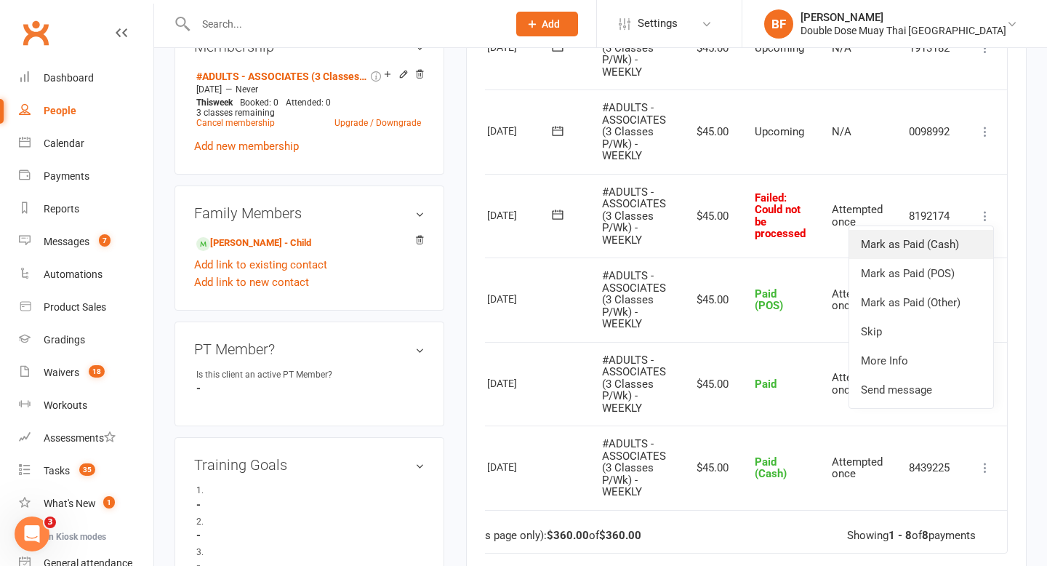
click at [956, 250] on link "Mark as Paid (Cash)" at bounding box center [922, 244] width 144 height 29
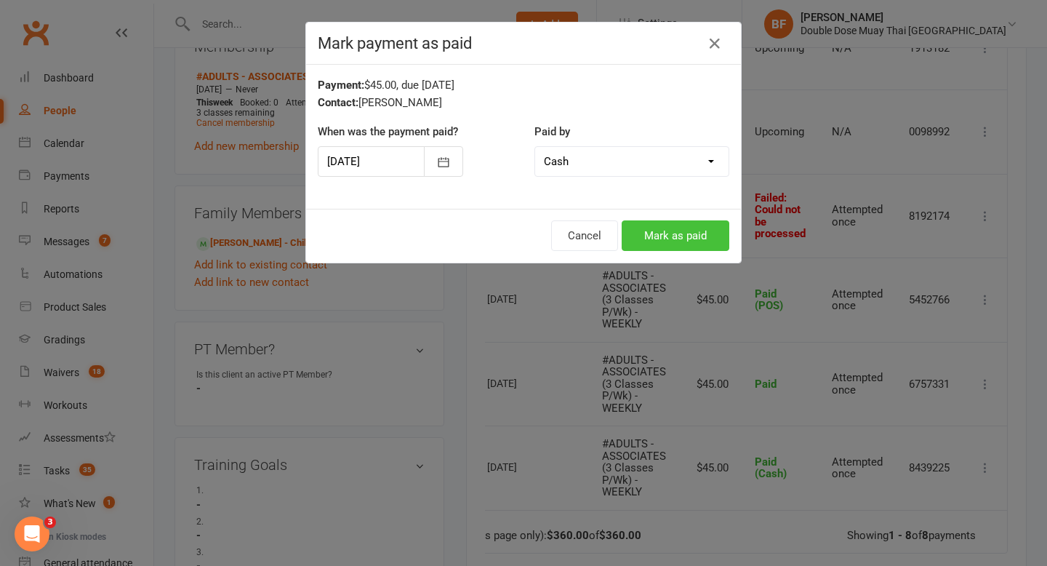
click at [690, 228] on button "Mark as paid" at bounding box center [676, 235] width 108 height 31
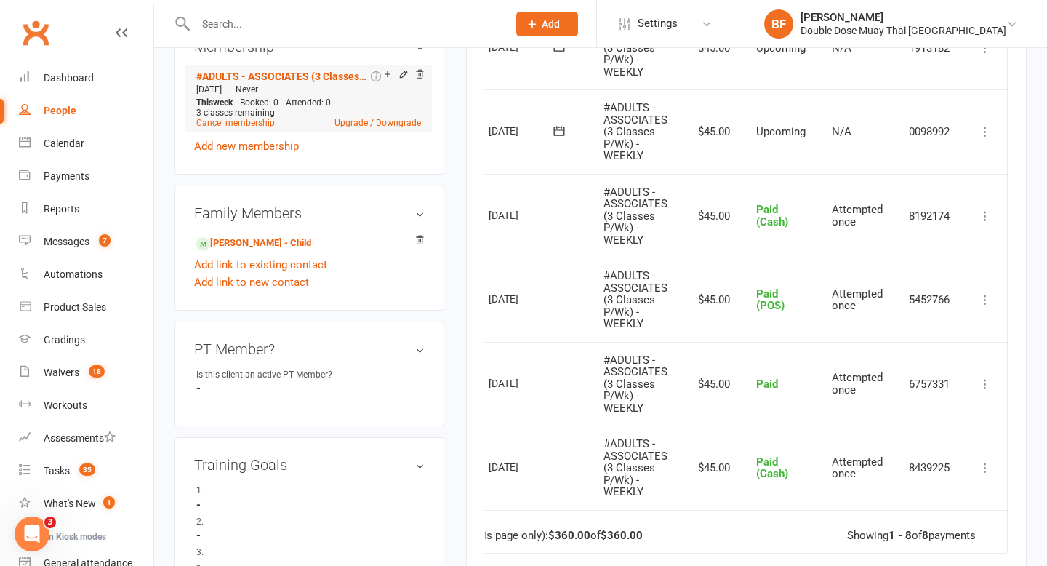
scroll to position [0, 0]
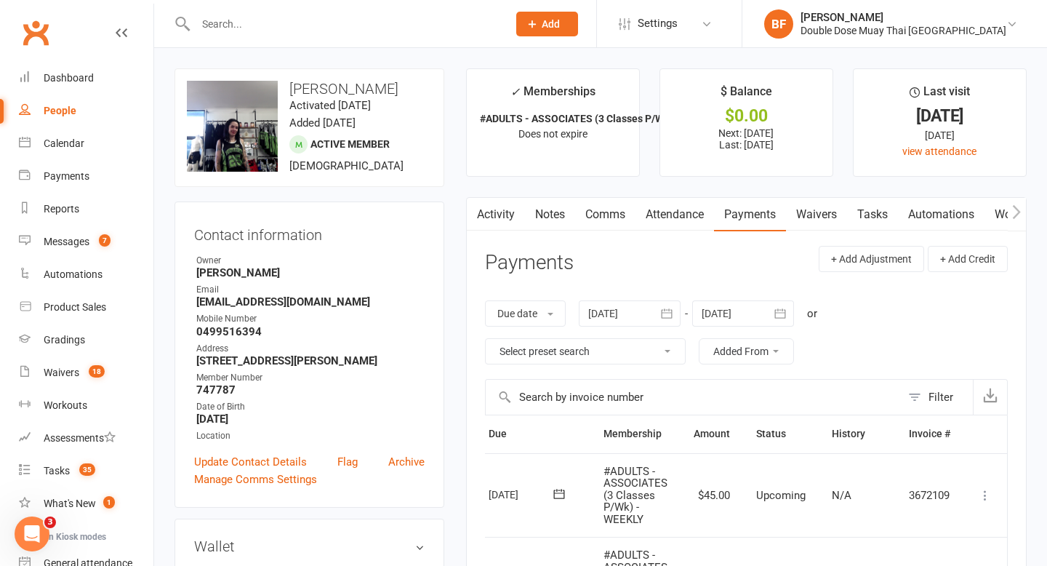
click at [287, 28] on input "text" at bounding box center [344, 24] width 306 height 20
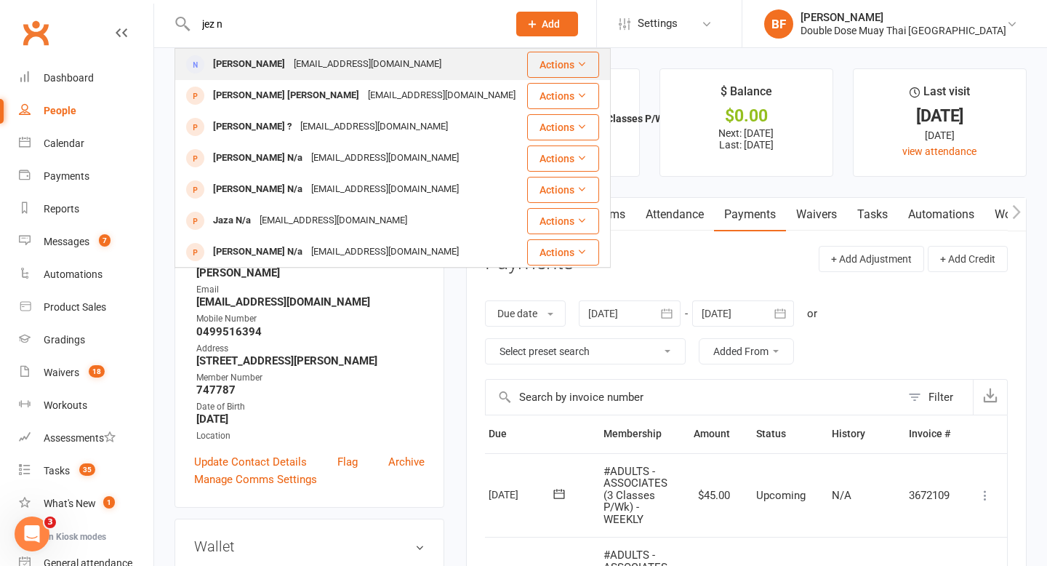
type input "jez n"
click at [316, 73] on div "[EMAIL_ADDRESS][DOMAIN_NAME]" at bounding box center [368, 64] width 156 height 21
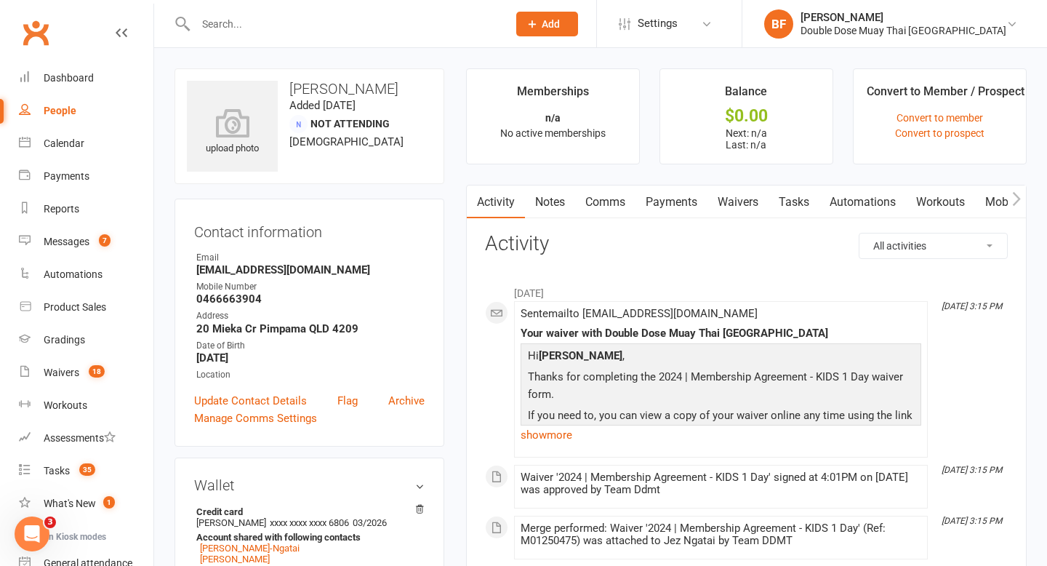
click at [741, 206] on link "Waivers" at bounding box center [738, 201] width 61 height 33
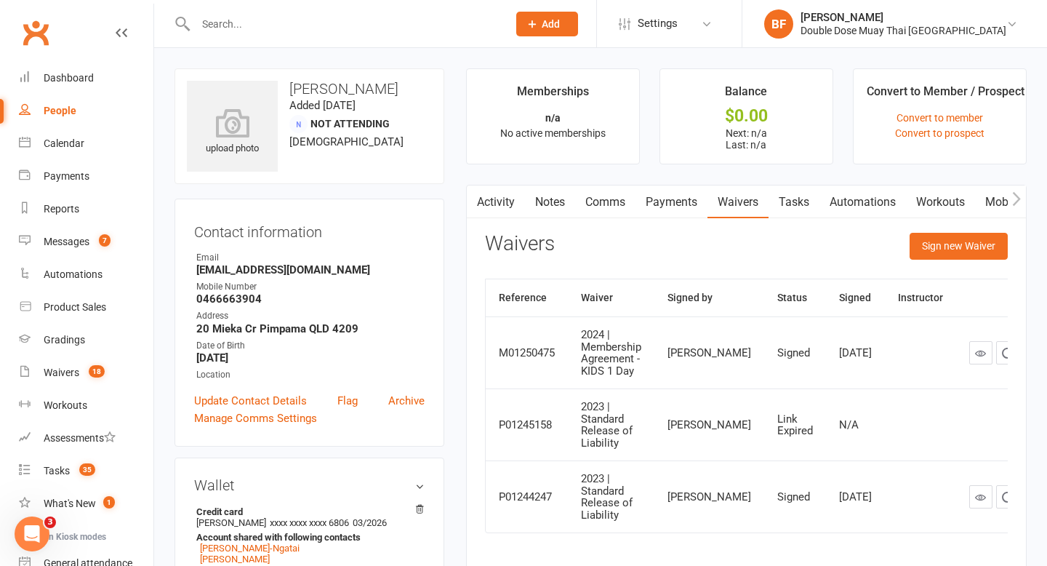
click at [681, 202] on link "Payments" at bounding box center [672, 201] width 72 height 33
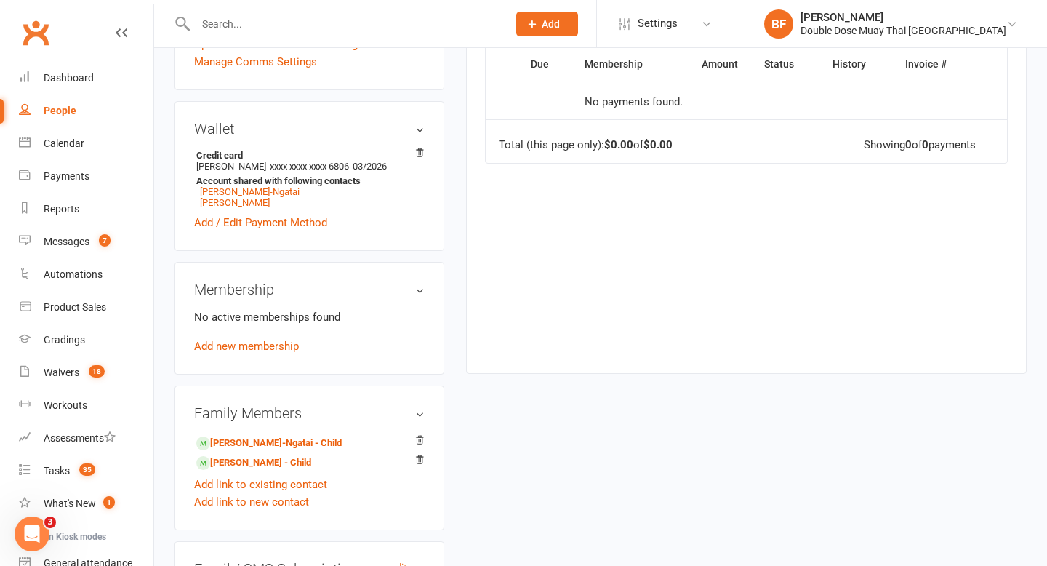
scroll to position [387, 0]
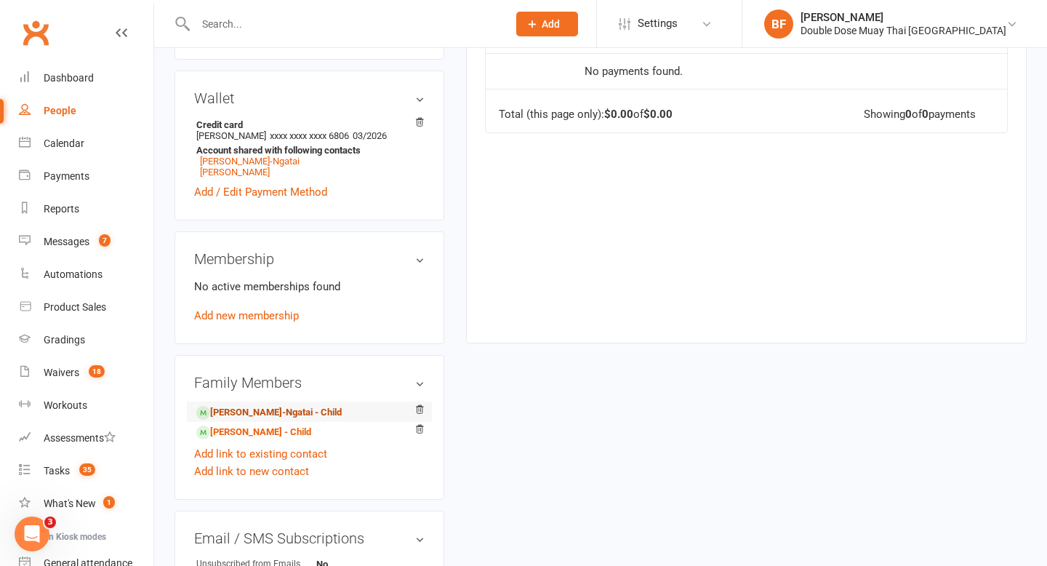
click at [298, 410] on link "[PERSON_NAME]-Ngatai - Child" at bounding box center [268, 412] width 145 height 15
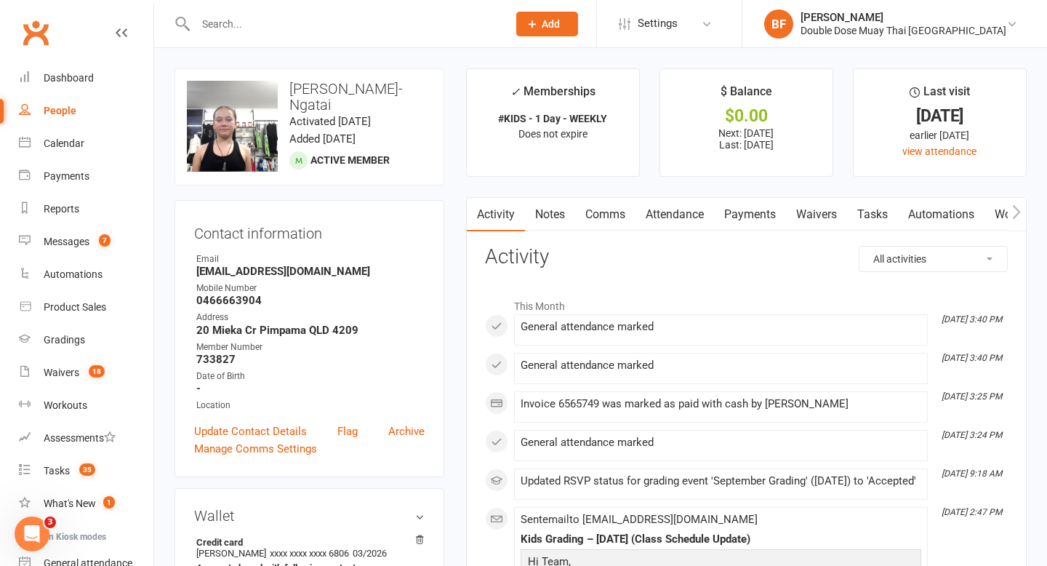
click at [747, 206] on link "Payments" at bounding box center [750, 214] width 72 height 33
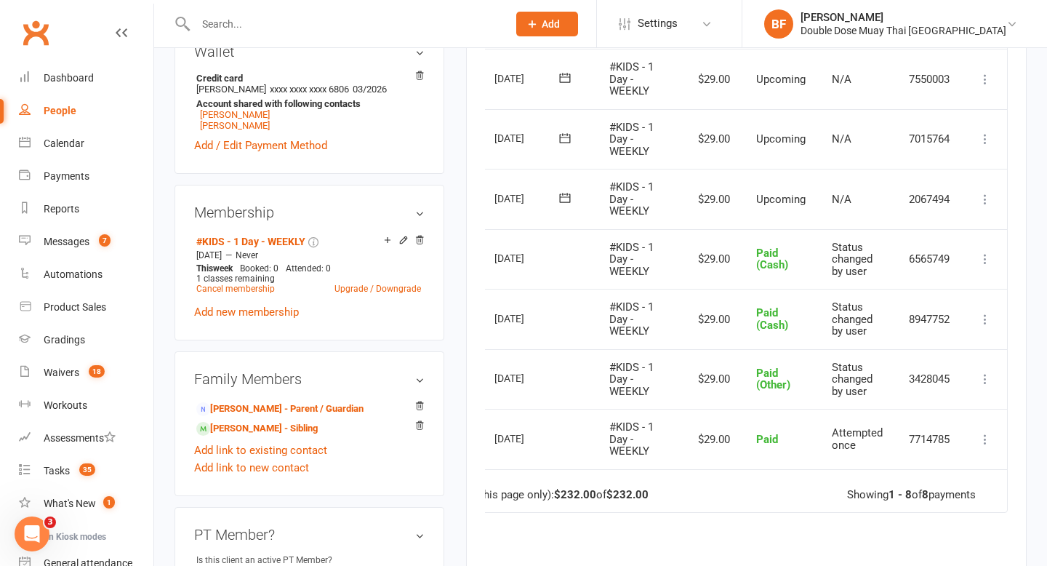
scroll to position [0, 49]
click at [985, 201] on icon at bounding box center [986, 199] width 15 height 15
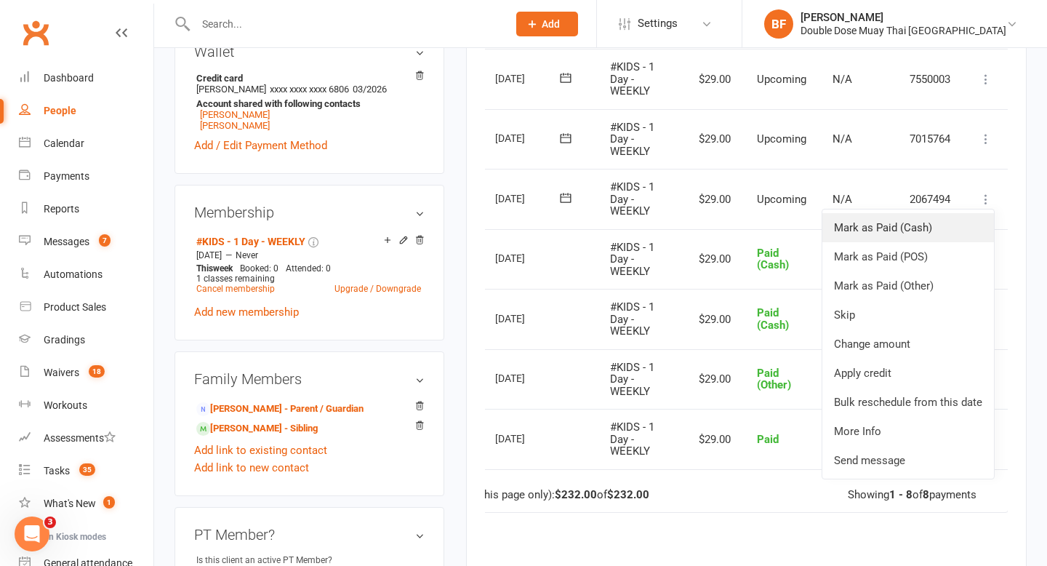
click at [951, 229] on link "Mark as Paid (Cash)" at bounding box center [909, 227] width 172 height 29
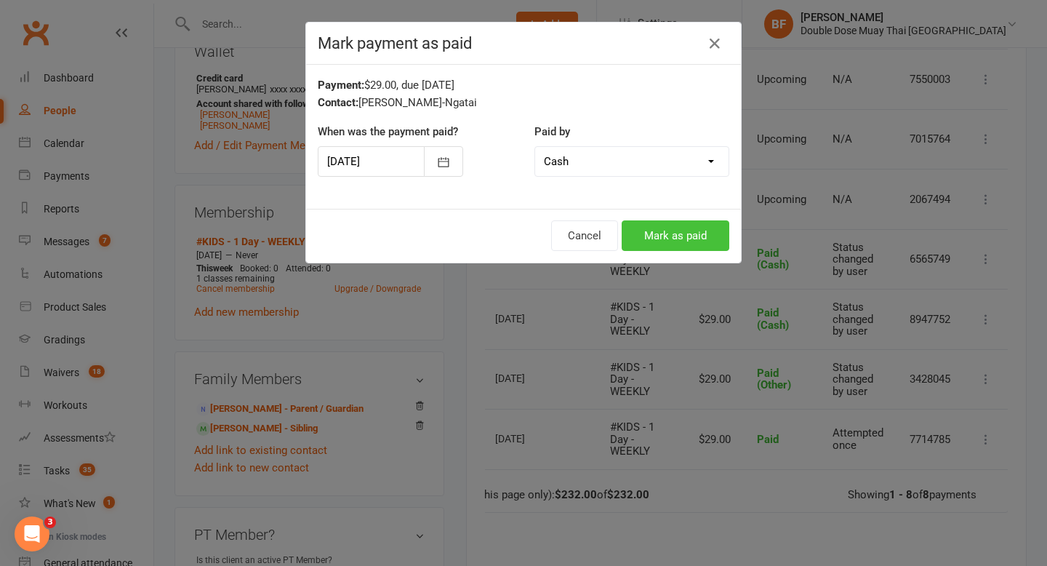
click at [647, 234] on button "Mark as paid" at bounding box center [676, 235] width 108 height 31
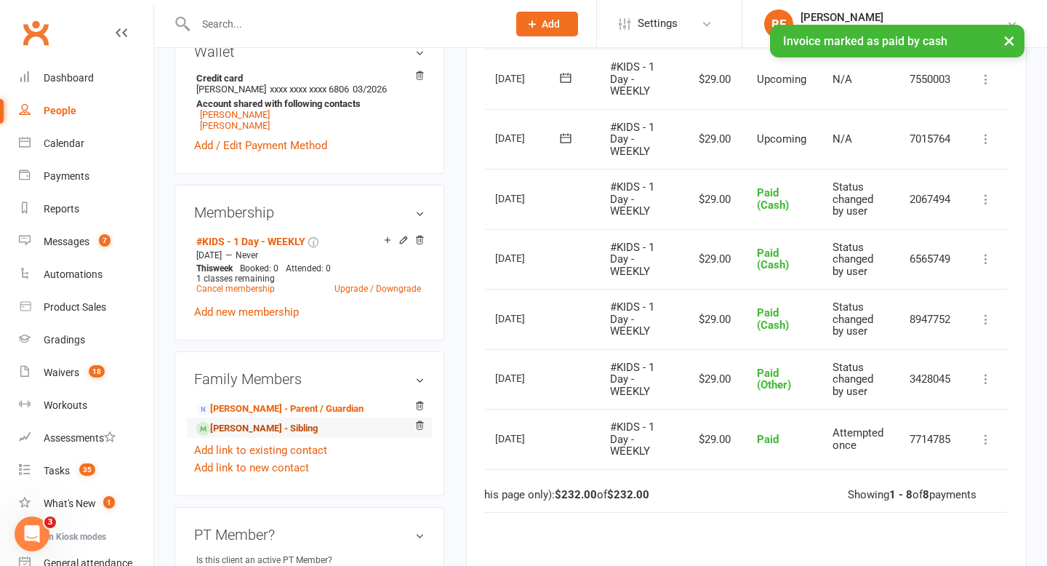
click at [286, 426] on link "[PERSON_NAME] - Sibling" at bounding box center [256, 428] width 121 height 15
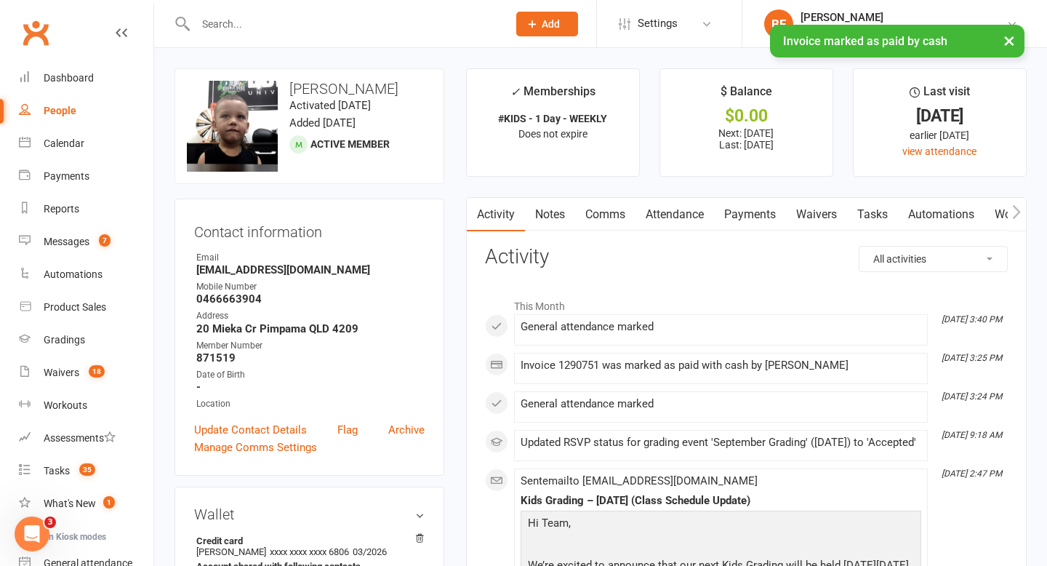
click at [760, 211] on link "Payments" at bounding box center [750, 214] width 72 height 33
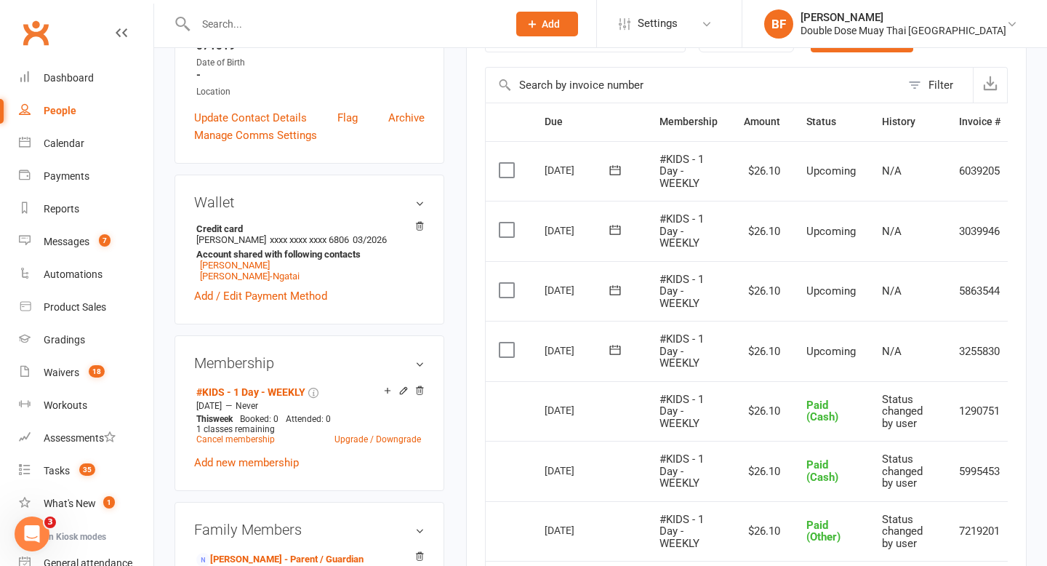
scroll to position [0, 50]
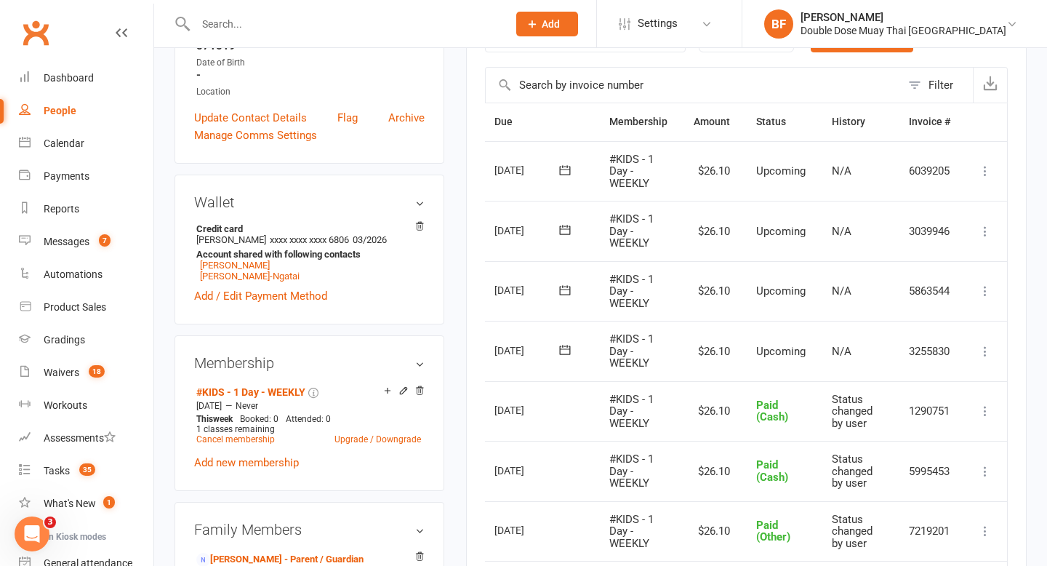
click at [987, 347] on icon at bounding box center [985, 351] width 15 height 15
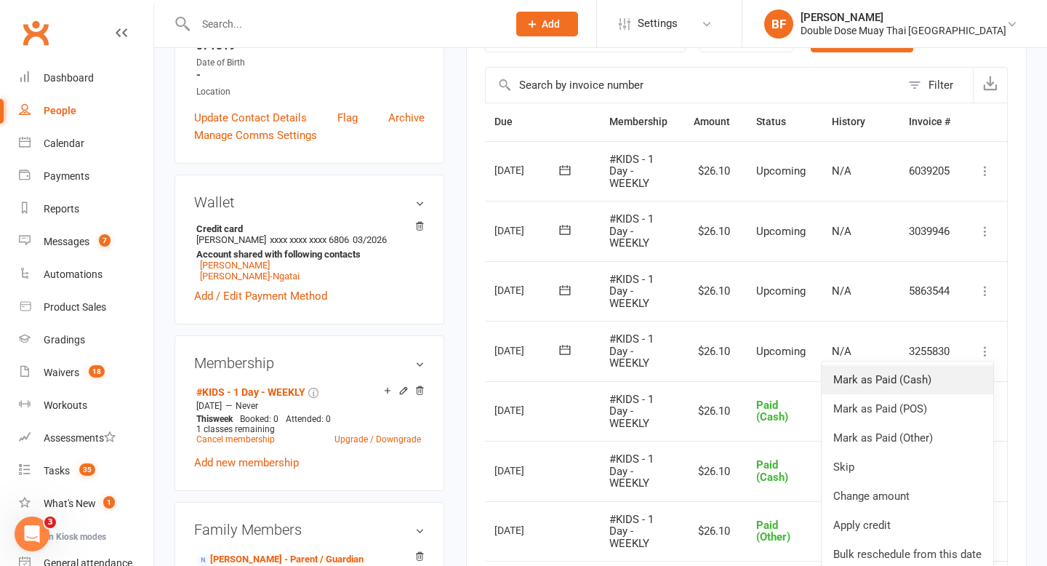
click at [940, 383] on link "Mark as Paid (Cash)" at bounding box center [908, 379] width 172 height 29
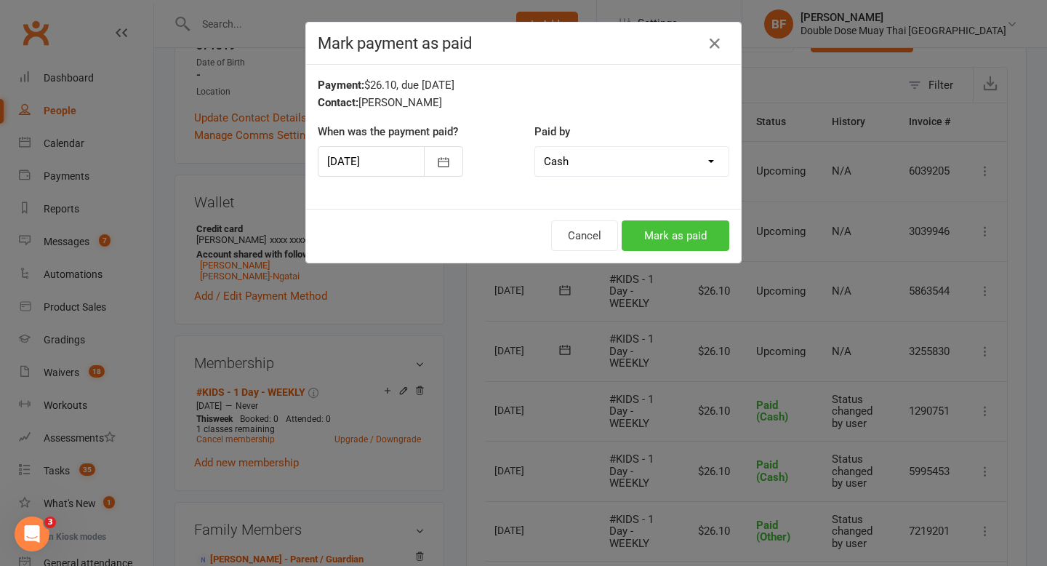
click at [678, 236] on button "Mark as paid" at bounding box center [676, 235] width 108 height 31
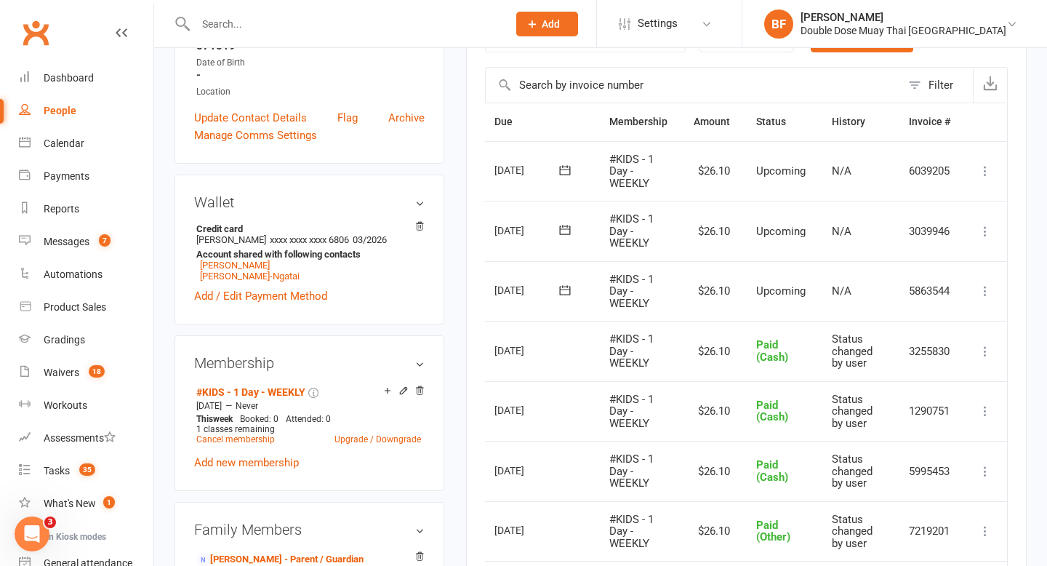
click at [242, 22] on input "text" at bounding box center [344, 24] width 306 height 20
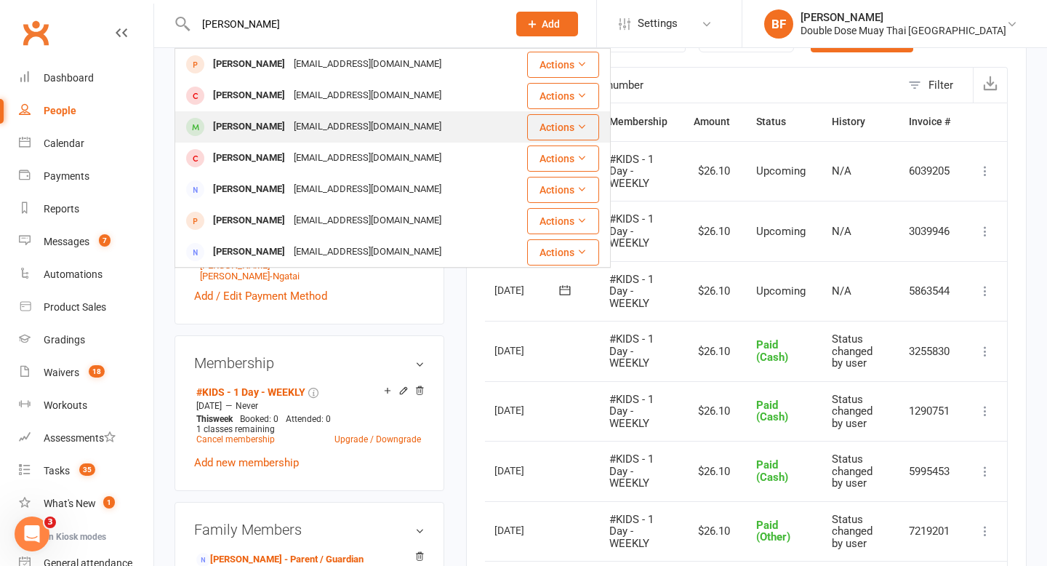
type input "[PERSON_NAME]"
click at [334, 140] on div "[PERSON_NAME] [EMAIL_ADDRESS][DOMAIN_NAME]" at bounding box center [351, 127] width 350 height 30
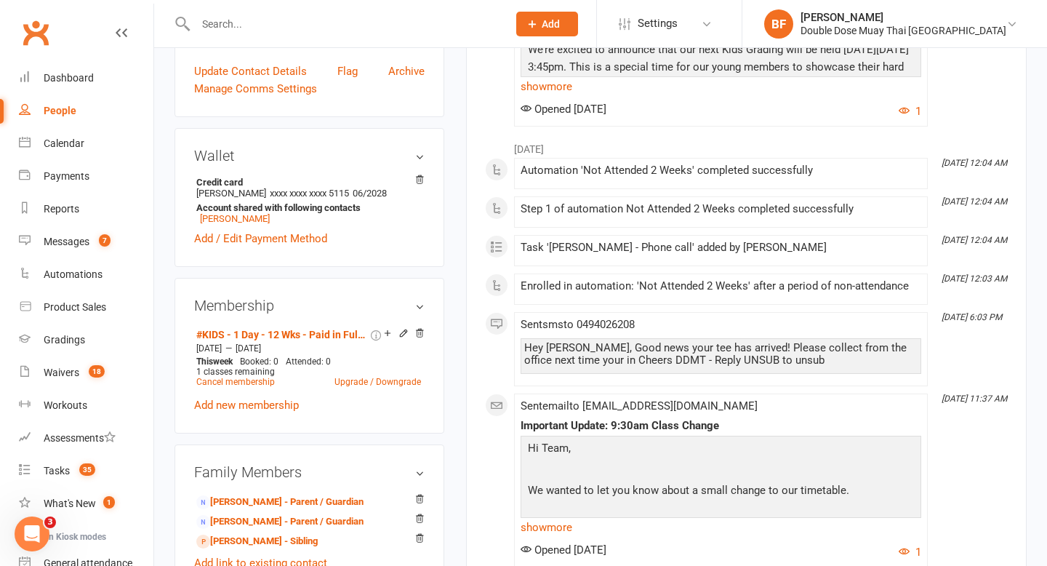
scroll to position [387, 0]
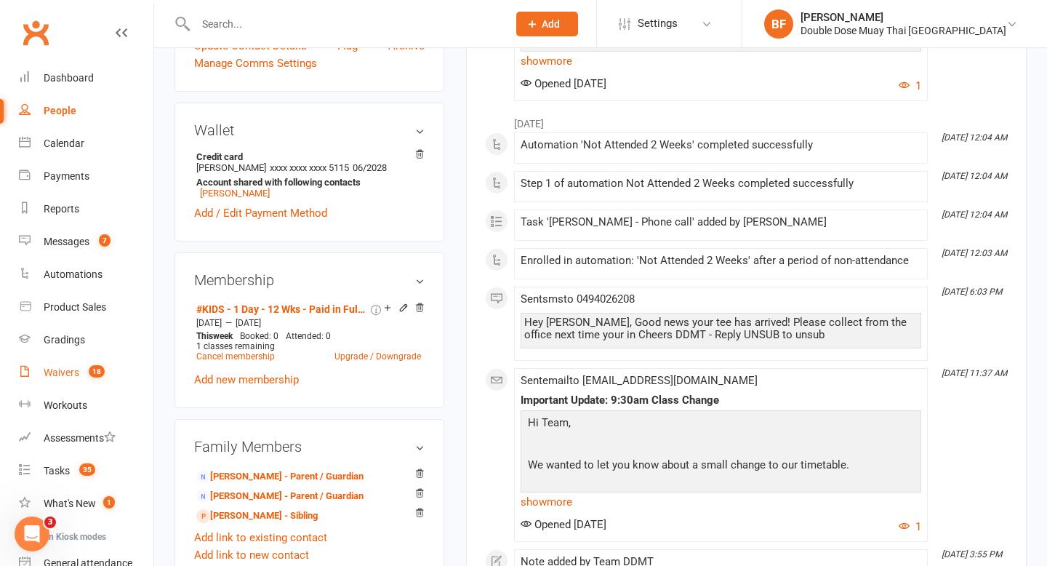
click at [92, 372] on span "18" at bounding box center [97, 371] width 16 height 12
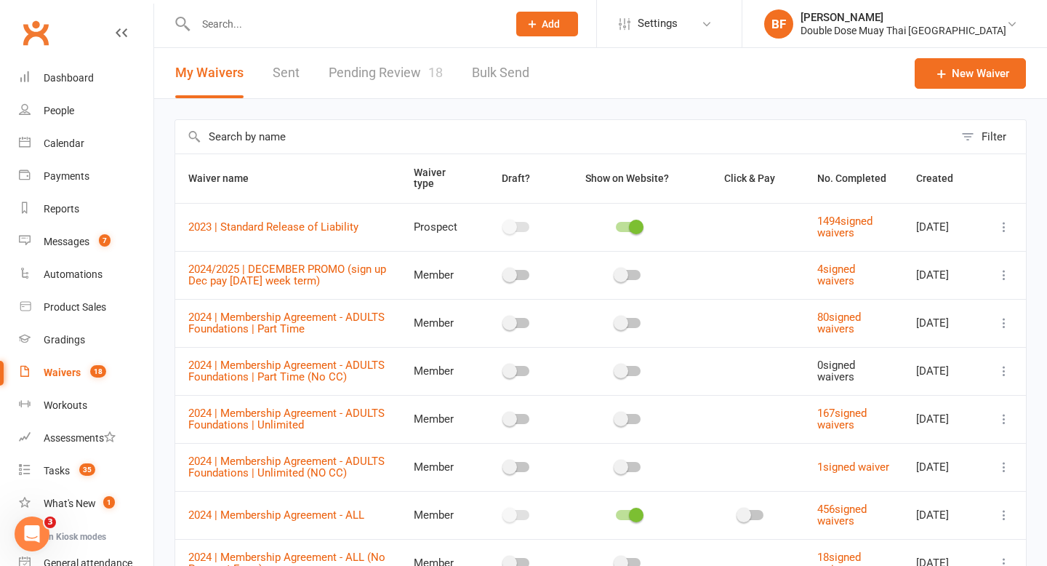
click at [412, 73] on link "Pending Review 18" at bounding box center [386, 73] width 114 height 50
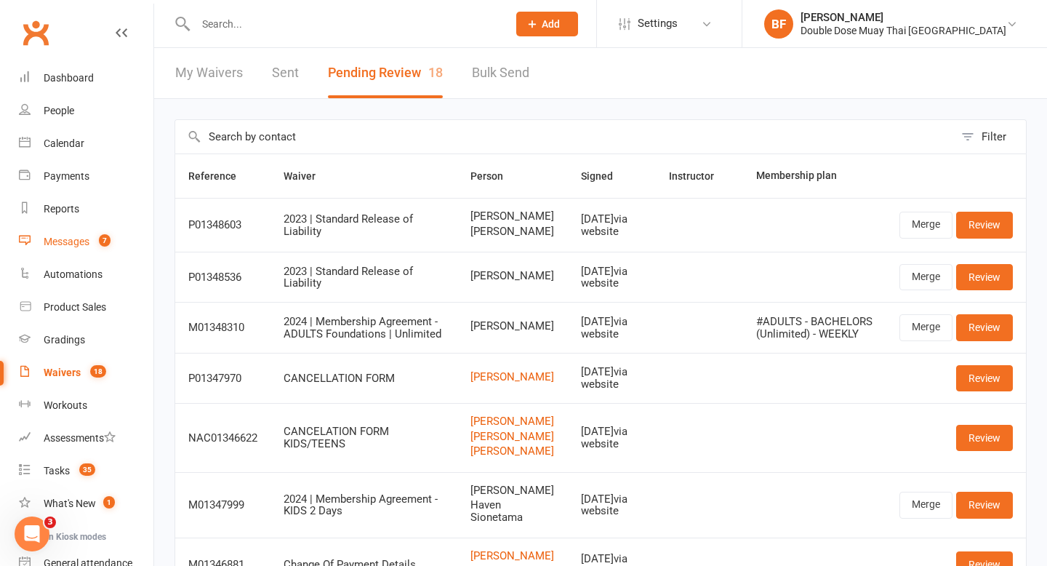
click at [84, 238] on div "Messages" at bounding box center [67, 242] width 46 height 12
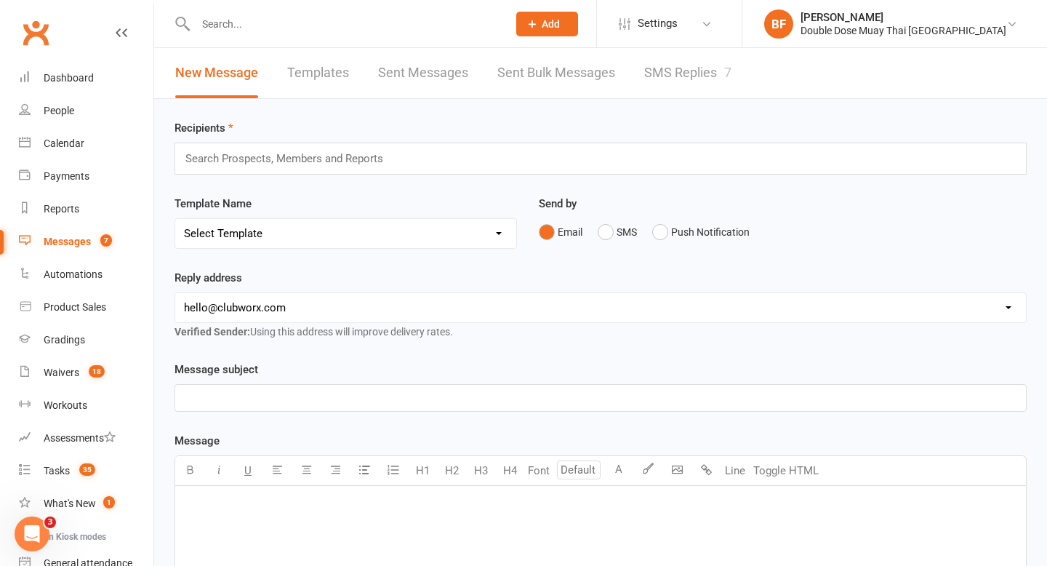
click at [696, 79] on link "SMS Replies 7" at bounding box center [687, 73] width 87 height 50
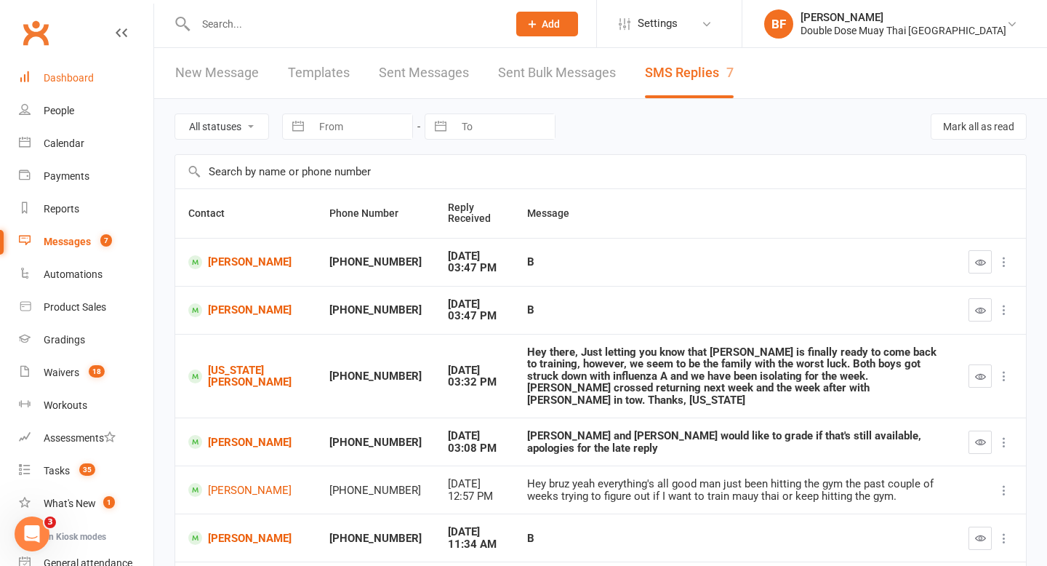
click at [102, 80] on link "Dashboard" at bounding box center [86, 78] width 135 height 33
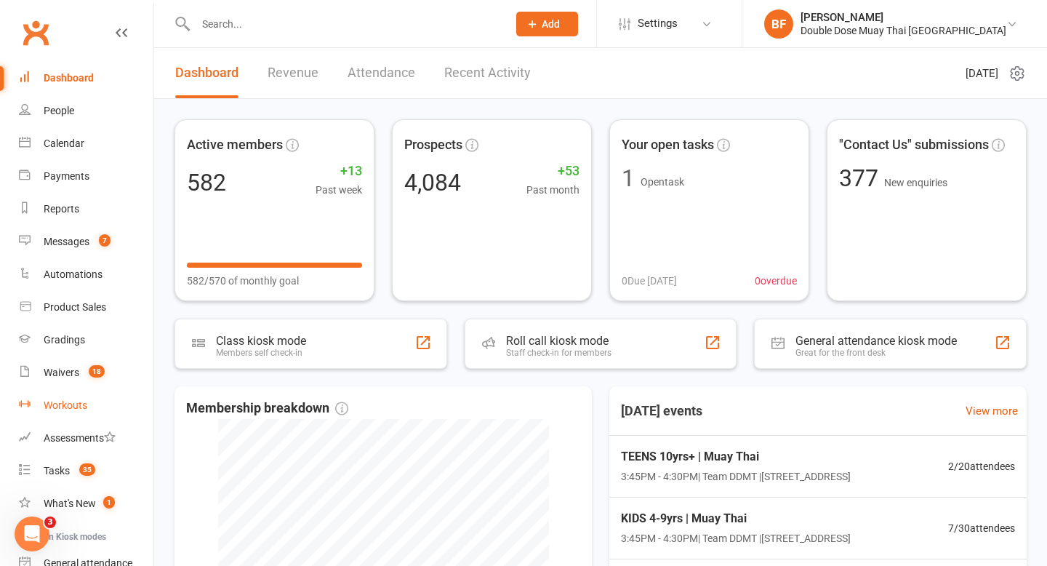
click at [79, 392] on link "Workouts" at bounding box center [86, 405] width 135 height 33
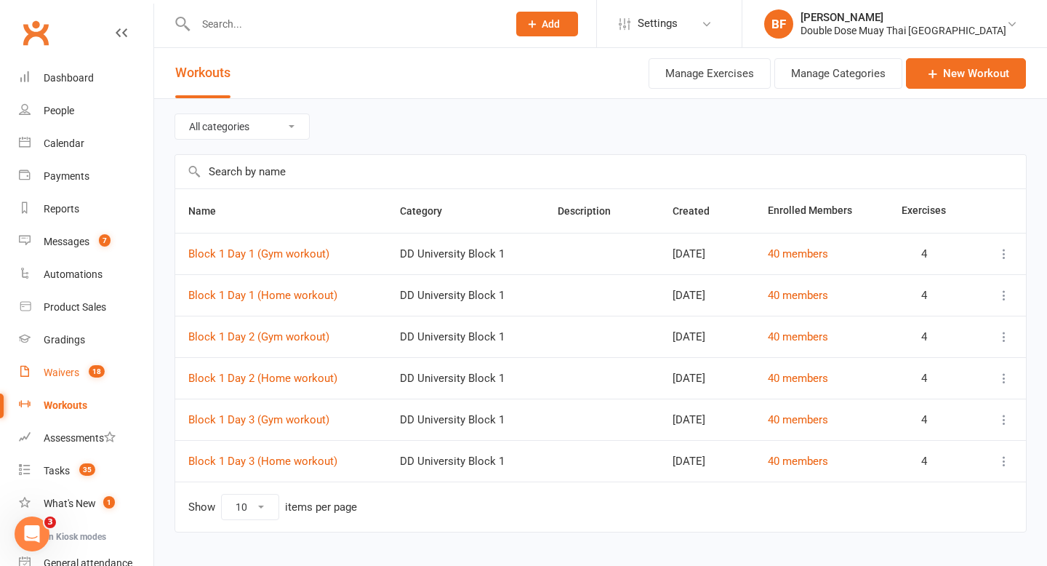
click at [72, 374] on div "Waivers" at bounding box center [62, 373] width 36 height 12
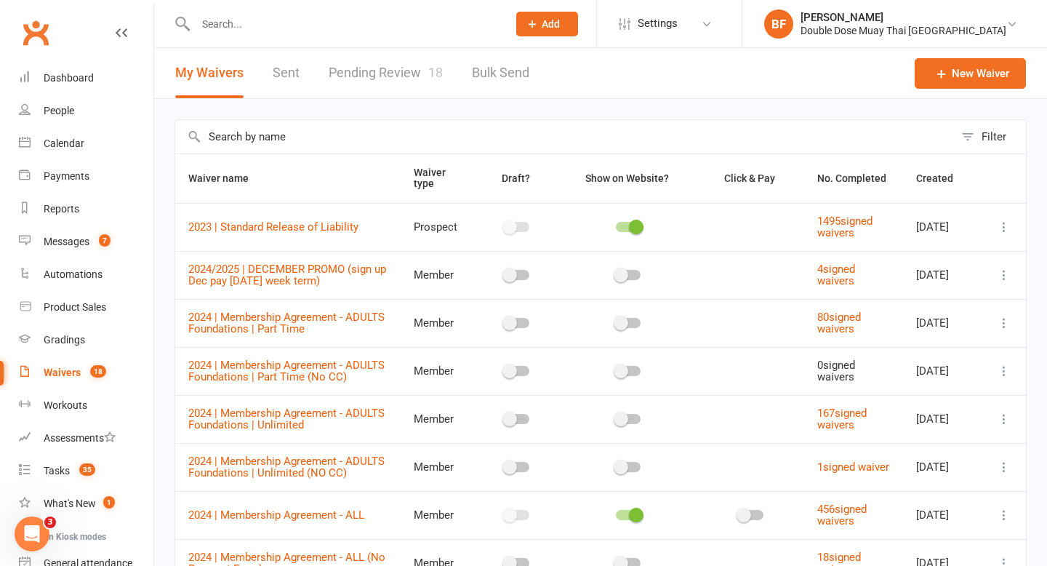
click at [405, 61] on link "Pending Review 18" at bounding box center [386, 73] width 114 height 50
